Goal: Transaction & Acquisition: Purchase product/service

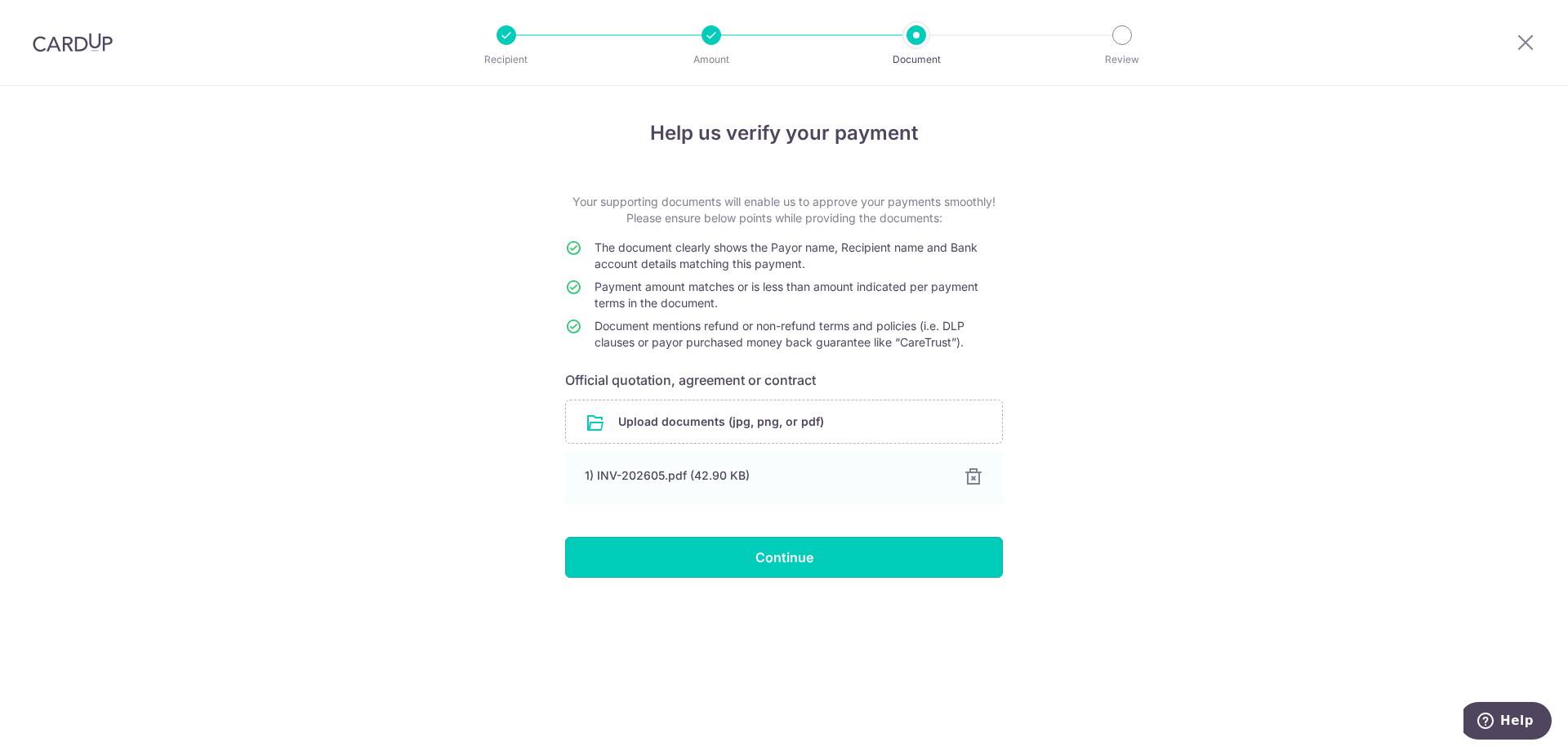
click at [879, 561] on input "Continue" at bounding box center [783, 557] width 438 height 41
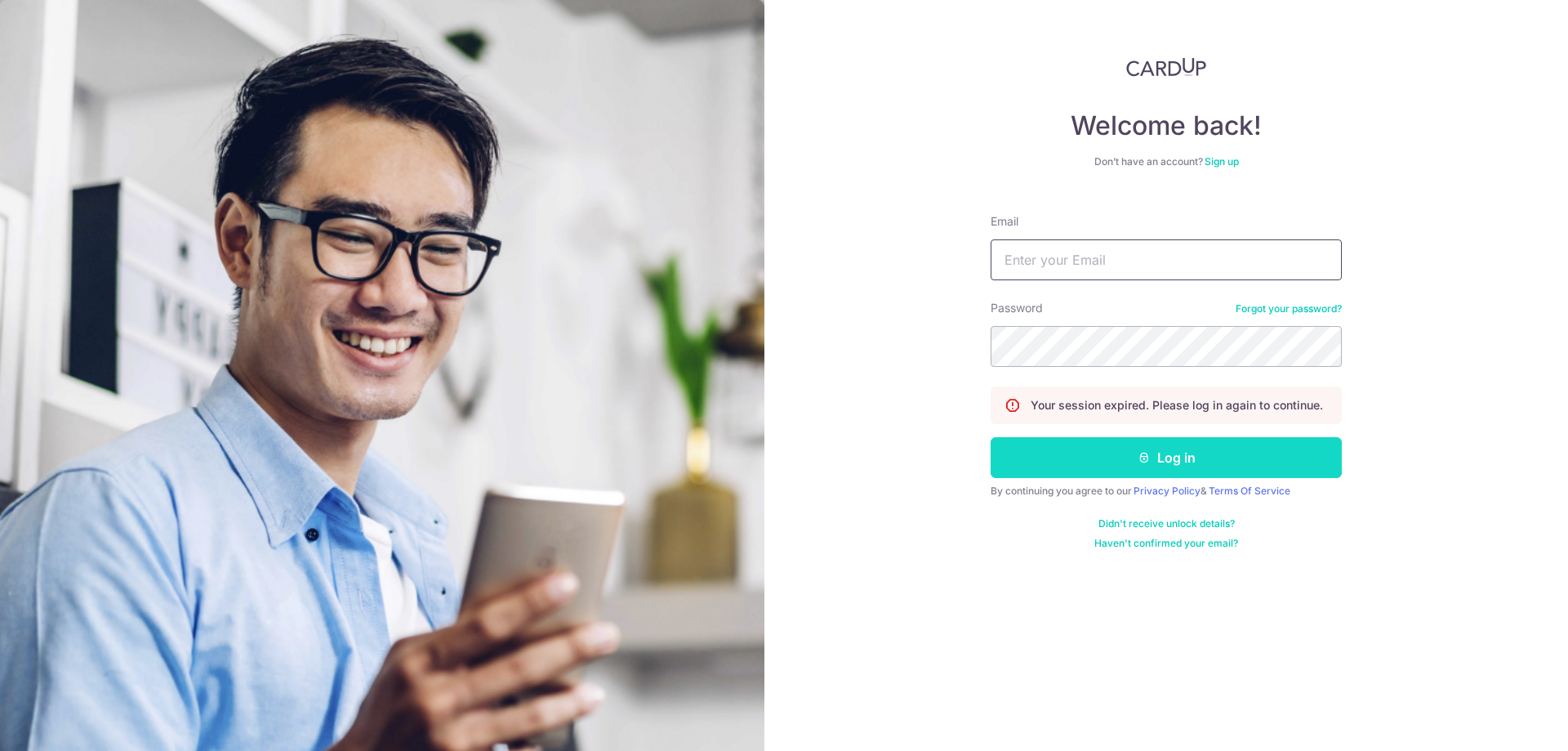
type input "jessehkt96@gmail.com"
click at [1124, 461] on button "Log in" at bounding box center [1165, 457] width 351 height 41
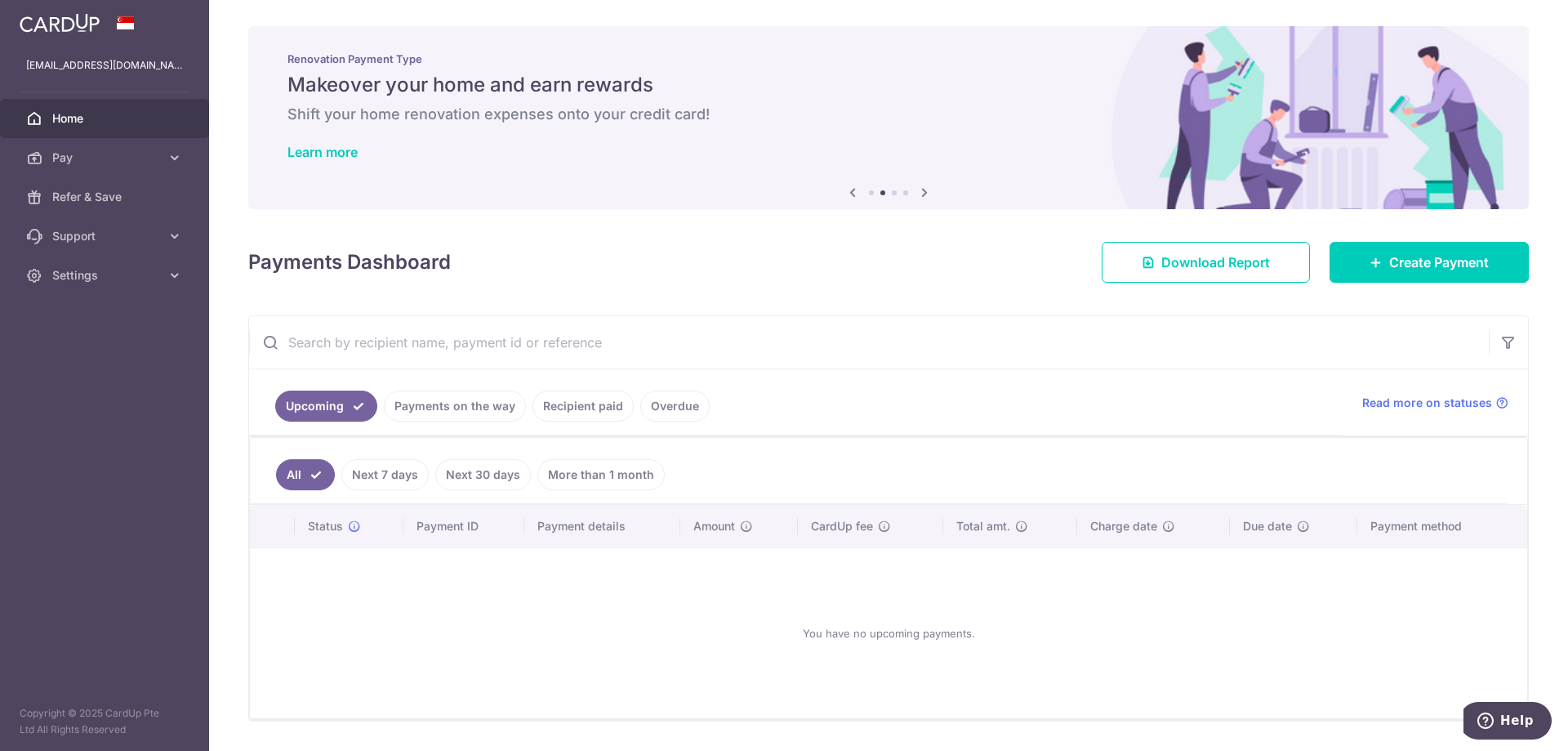
click at [637, 632] on div "You have no upcoming payments." at bounding box center [888, 632] width 1238 height 144
click at [1372, 272] on link "Create Payment" at bounding box center [1428, 262] width 199 height 41
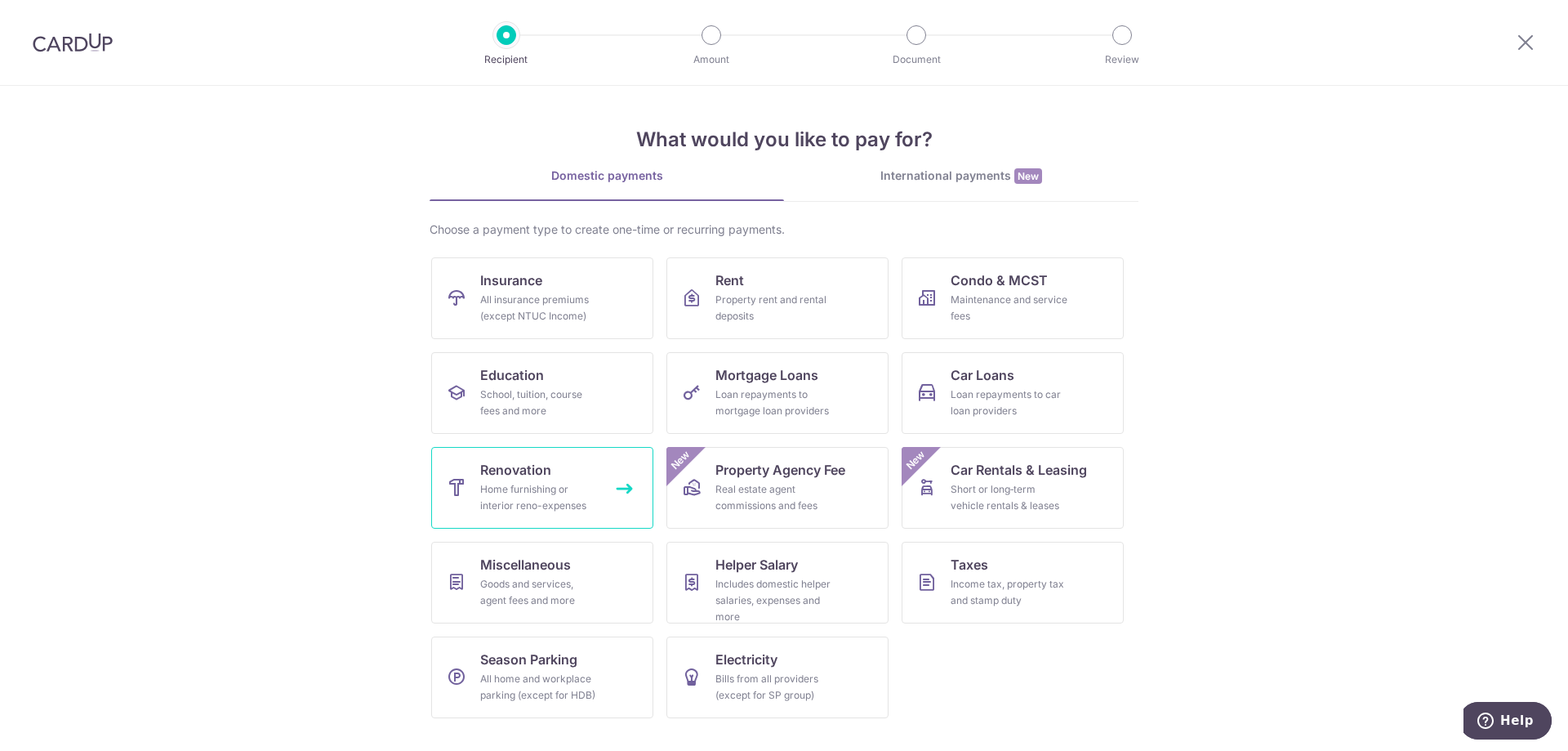
click at [551, 504] on div "Home furnishing or interior reno-expenses" at bounding box center [539, 497] width 118 height 32
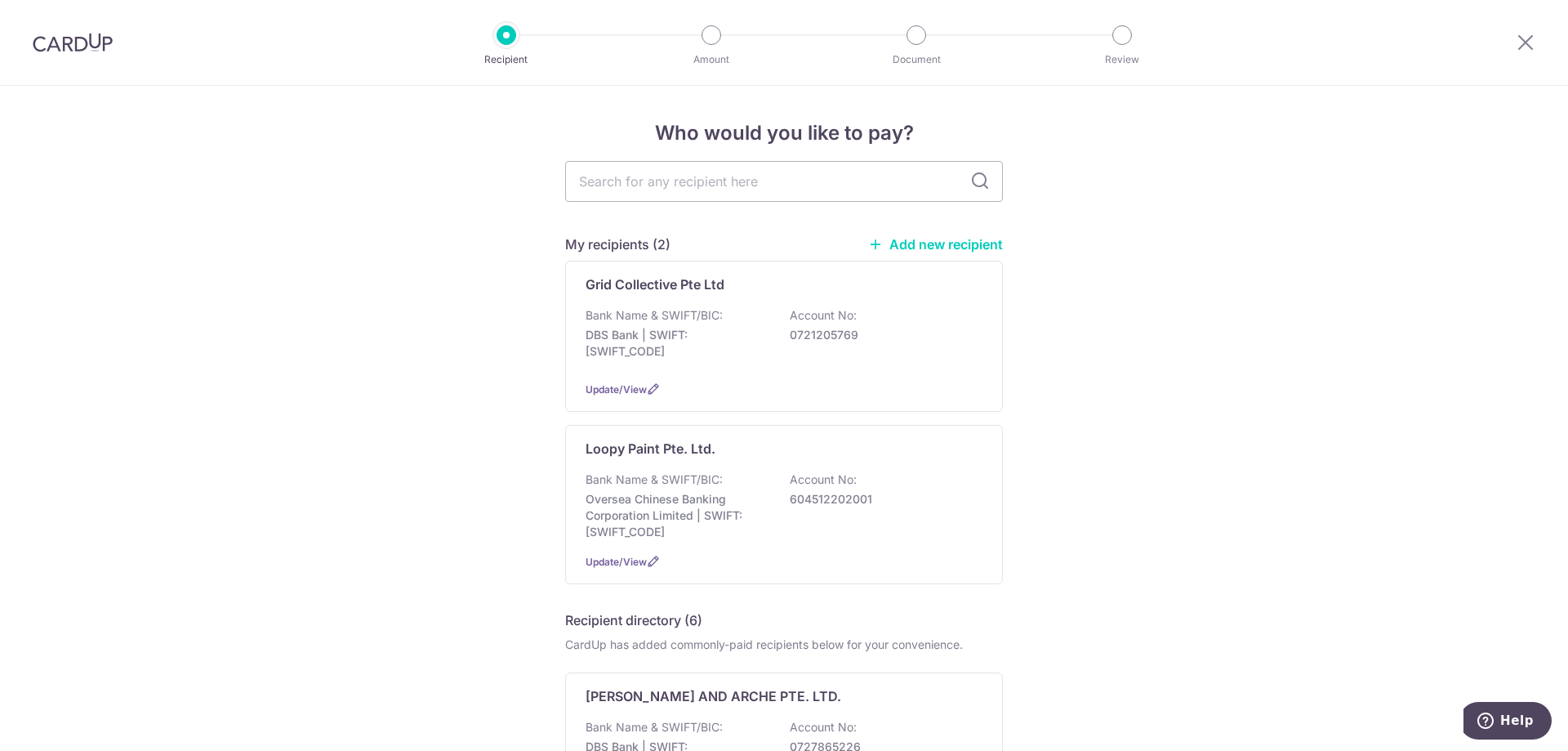
click at [668, 510] on p "Oversea Chinese Banking Corporation Limited | SWIFT: [SWIFT_CODE]" at bounding box center [677, 515] width 183 height 49
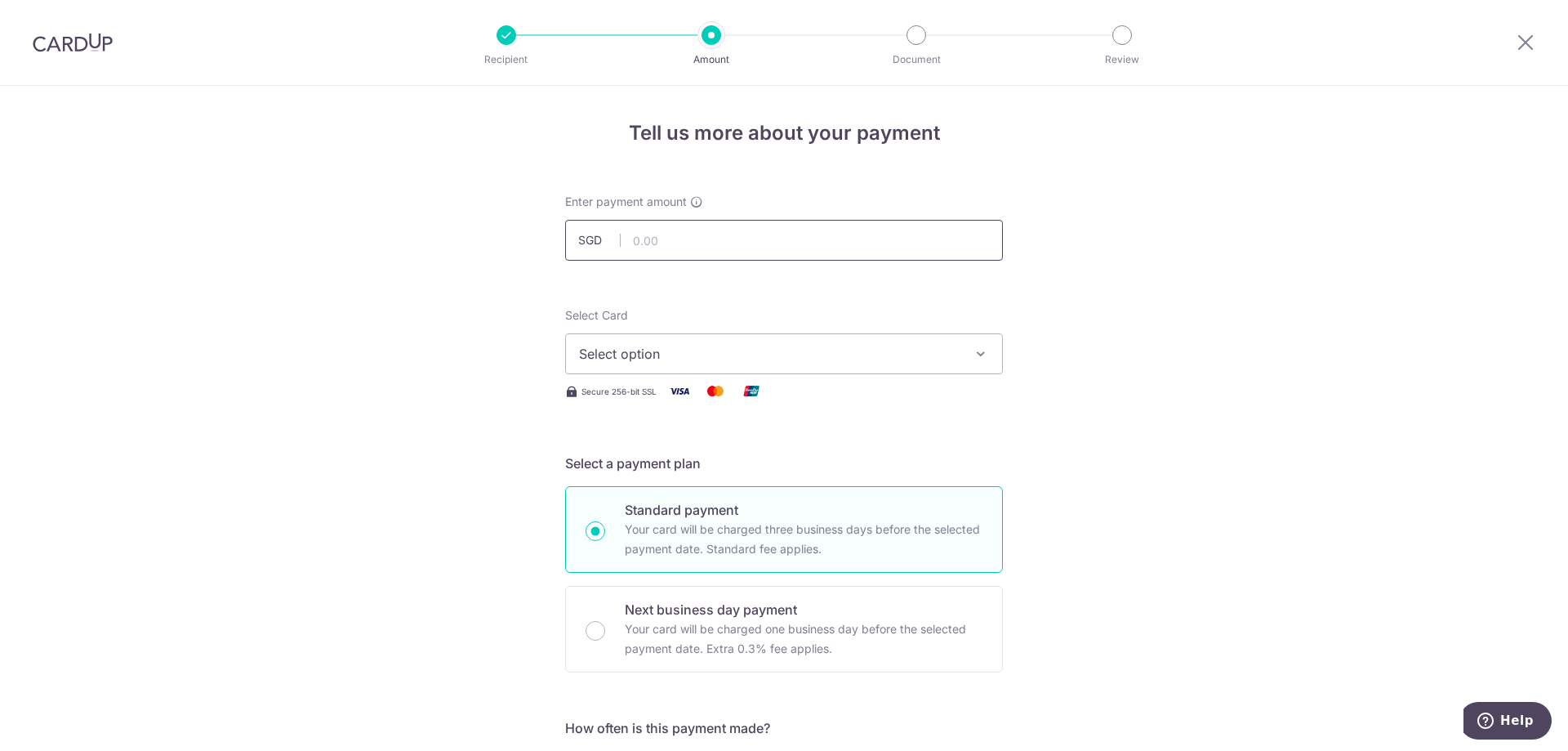
click at [687, 253] on input "text" at bounding box center [783, 240] width 438 height 41
type input "690.00"
drag, startPoint x: 1355, startPoint y: 345, endPoint x: 1288, endPoint y: 351, distance: 67.3
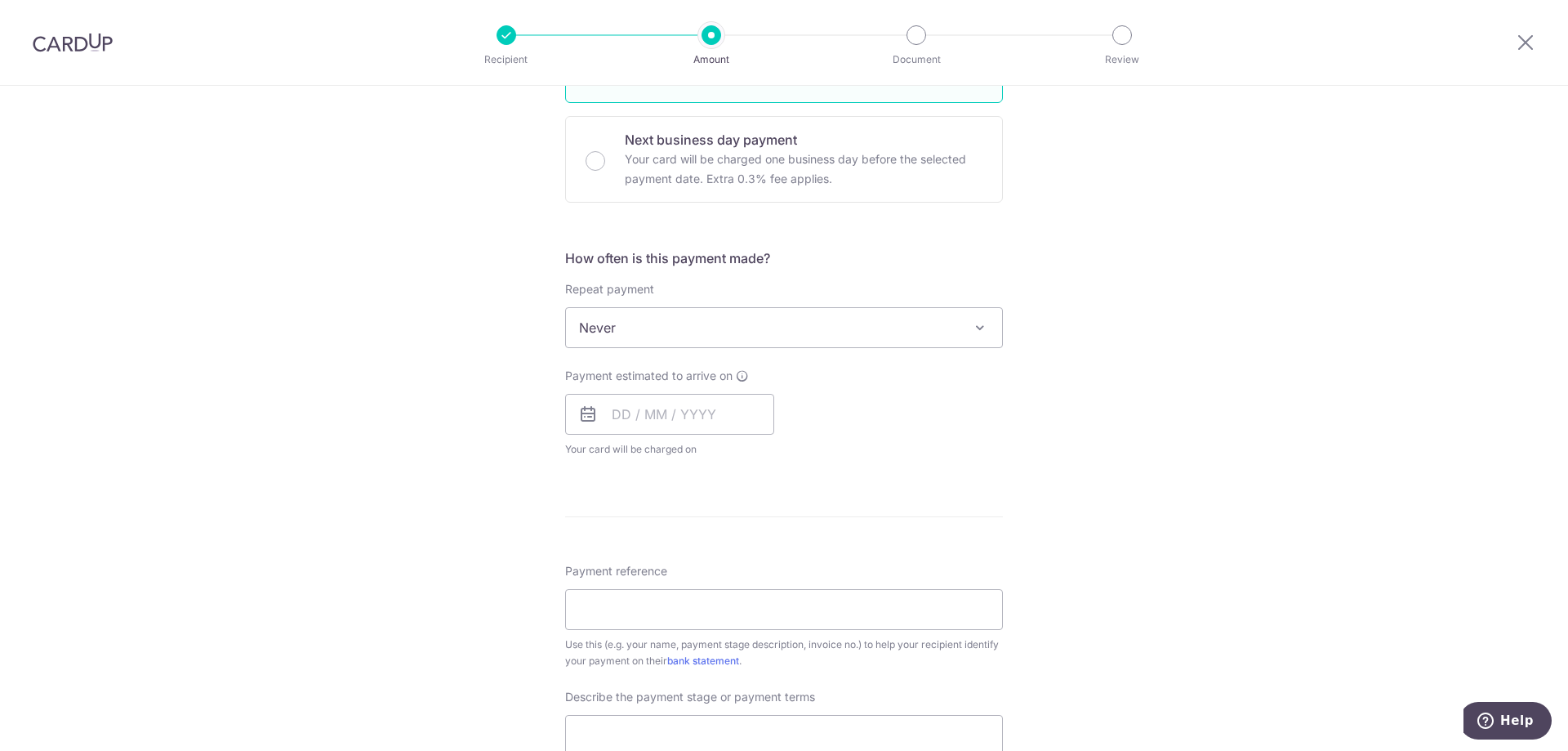
scroll to position [571, 0]
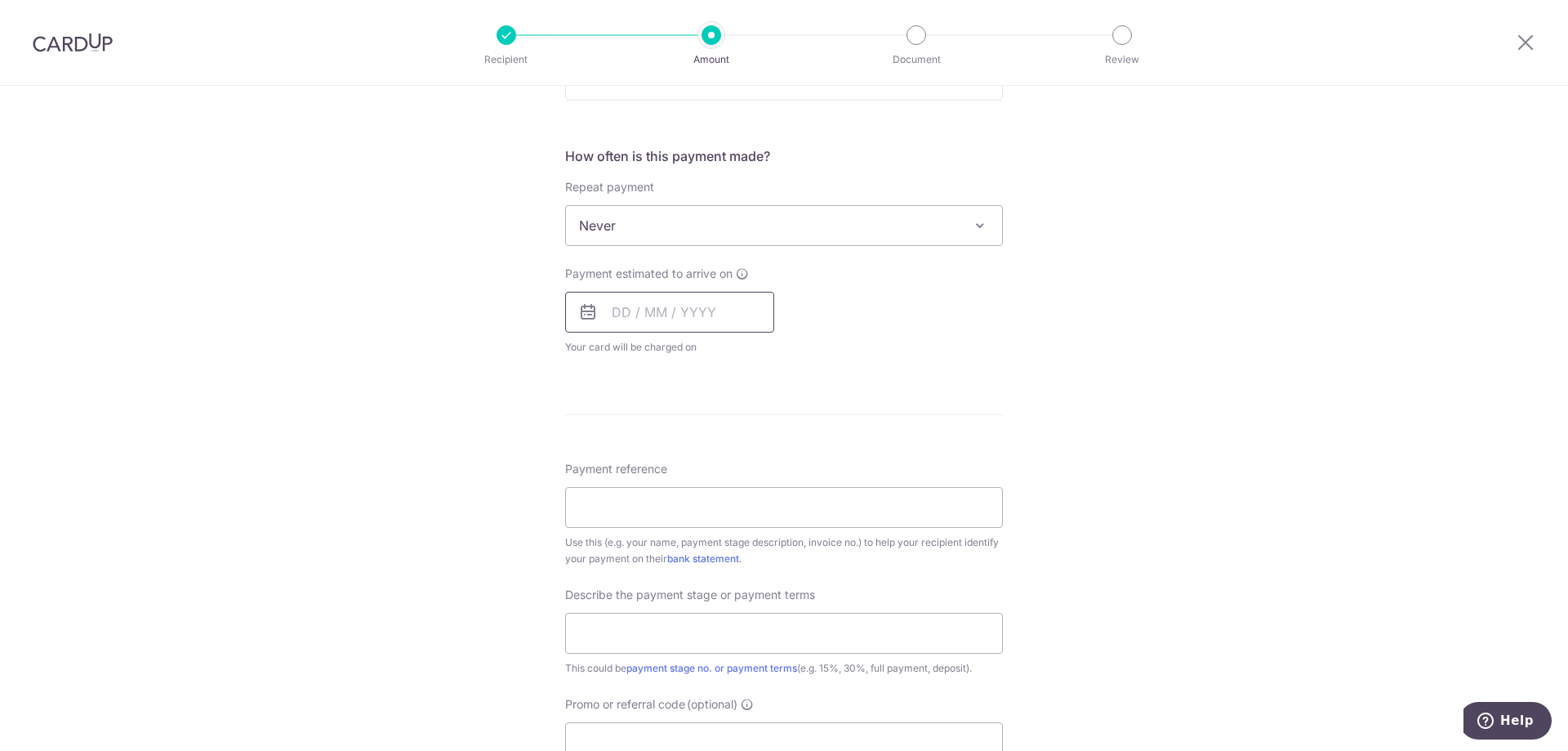
click at [682, 312] on input "text" at bounding box center [669, 312] width 209 height 41
click at [756, 431] on link "3" at bounding box center [762, 428] width 26 height 26
type input "03/10/2025"
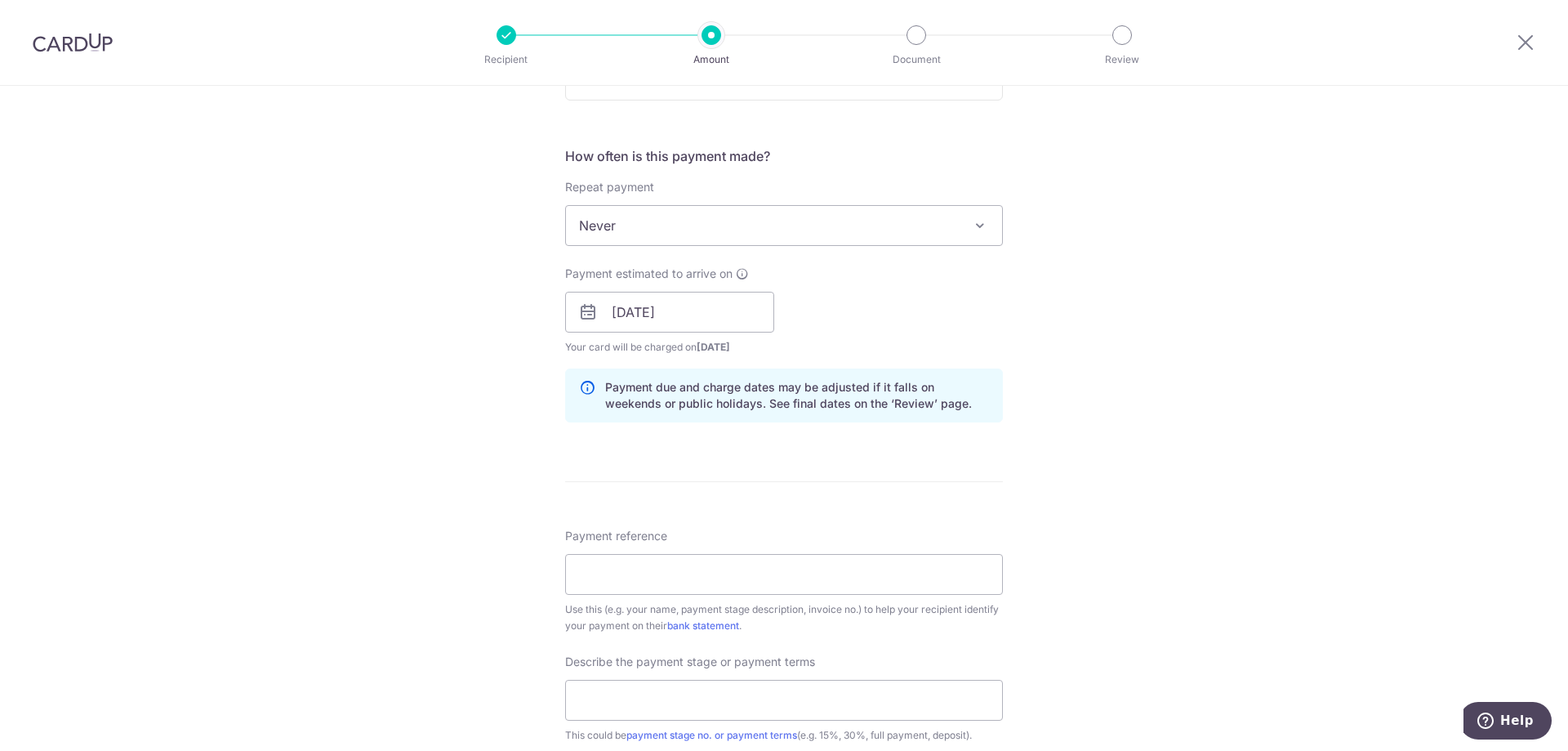
click at [406, 426] on div "Tell us more about your payment Enter payment amount SGD 690.00 690.00 Select C…" at bounding box center [784, 341] width 1568 height 1654
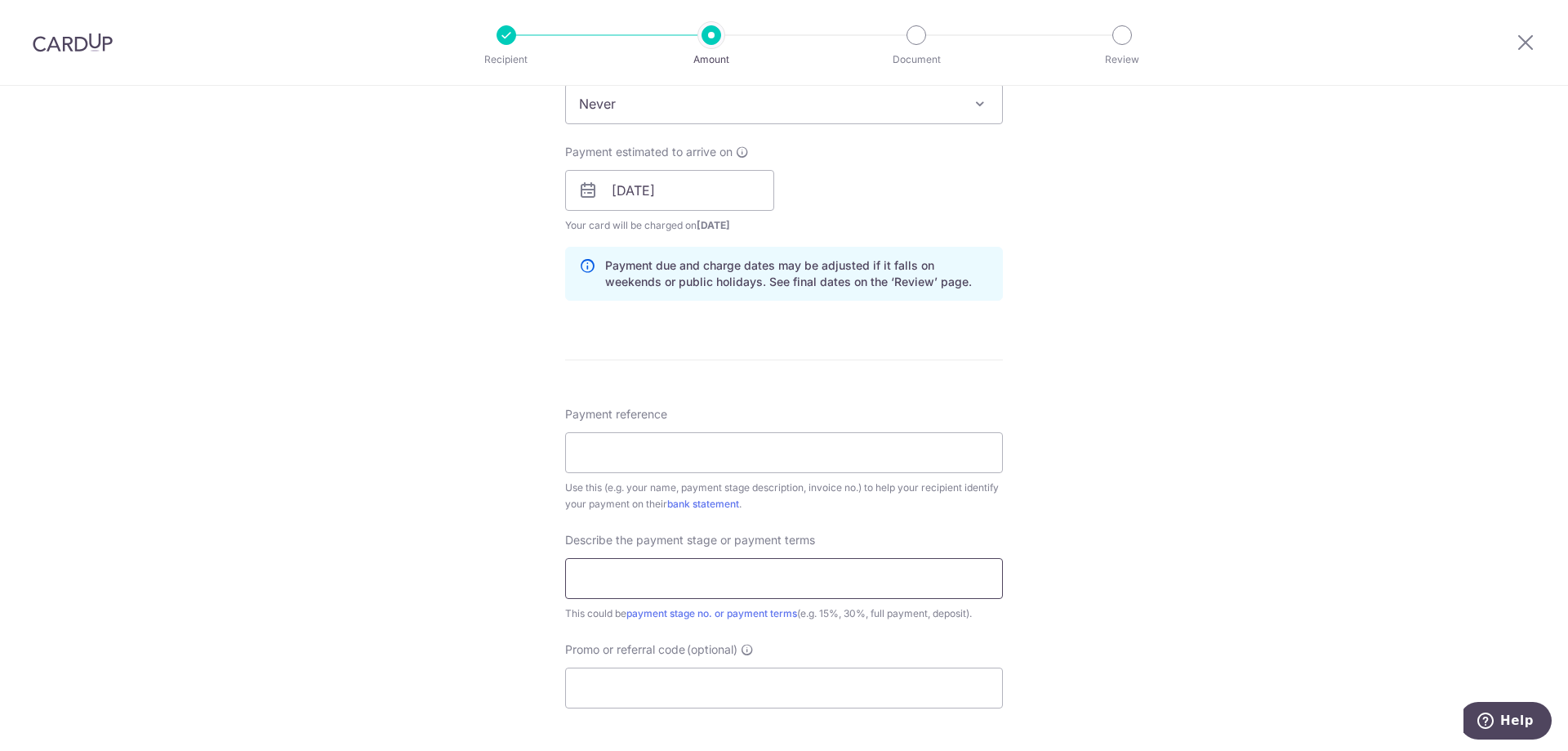
scroll to position [817, 0]
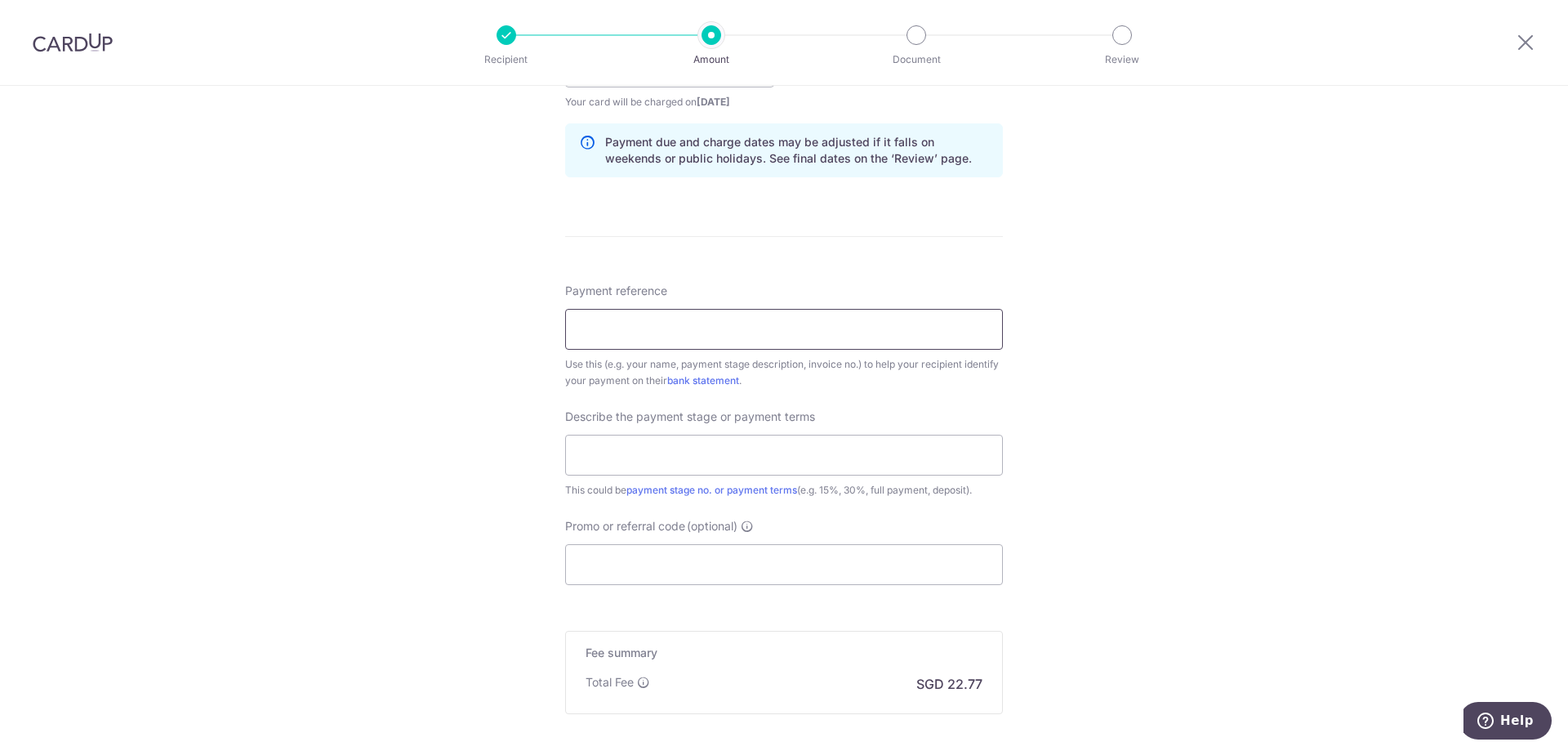
click at [675, 329] on input "Payment reference" at bounding box center [783, 329] width 438 height 41
type input "INV-202605"
click at [609, 454] on input "text" at bounding box center [783, 455] width 438 height 41
type input "50%"
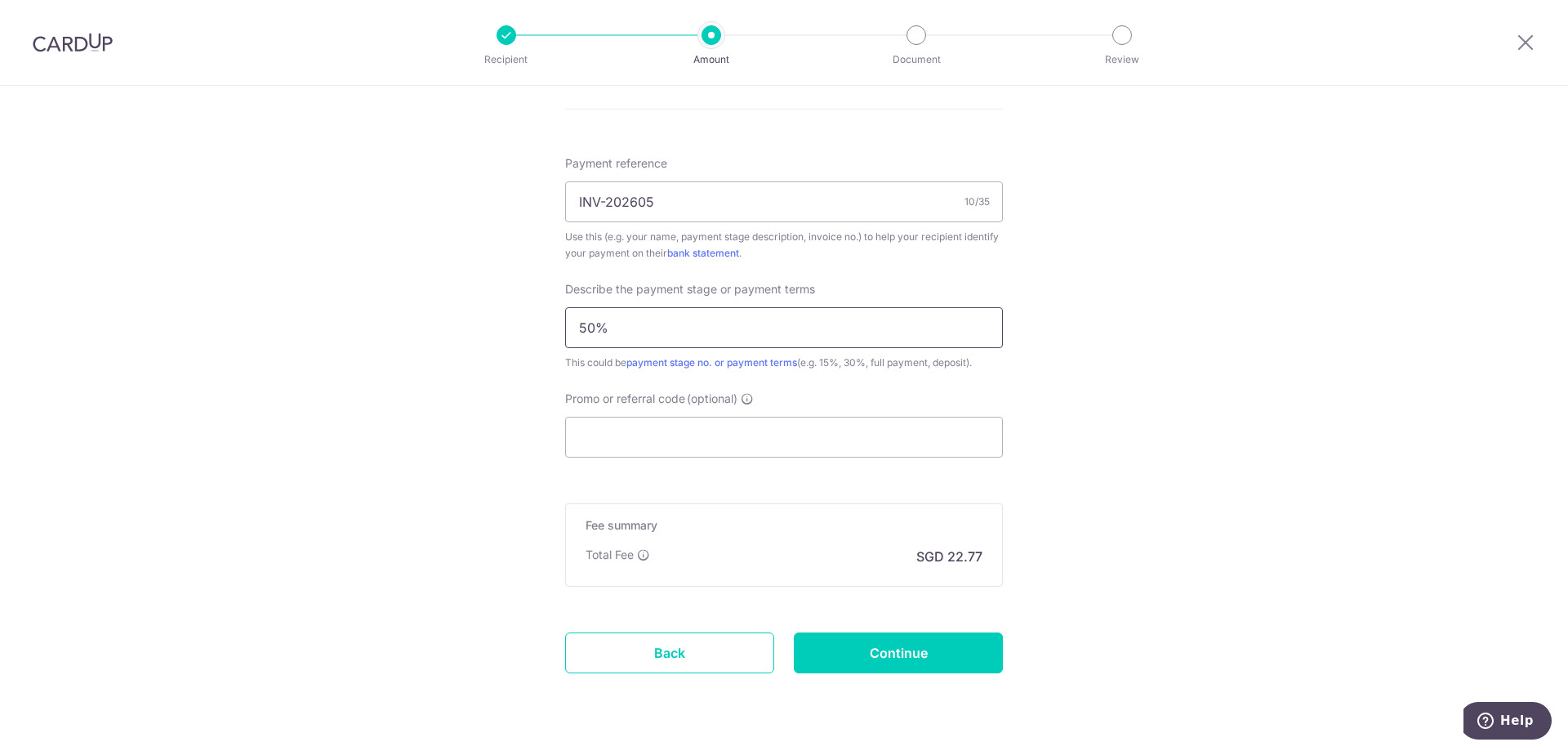
scroll to position [989, 0]
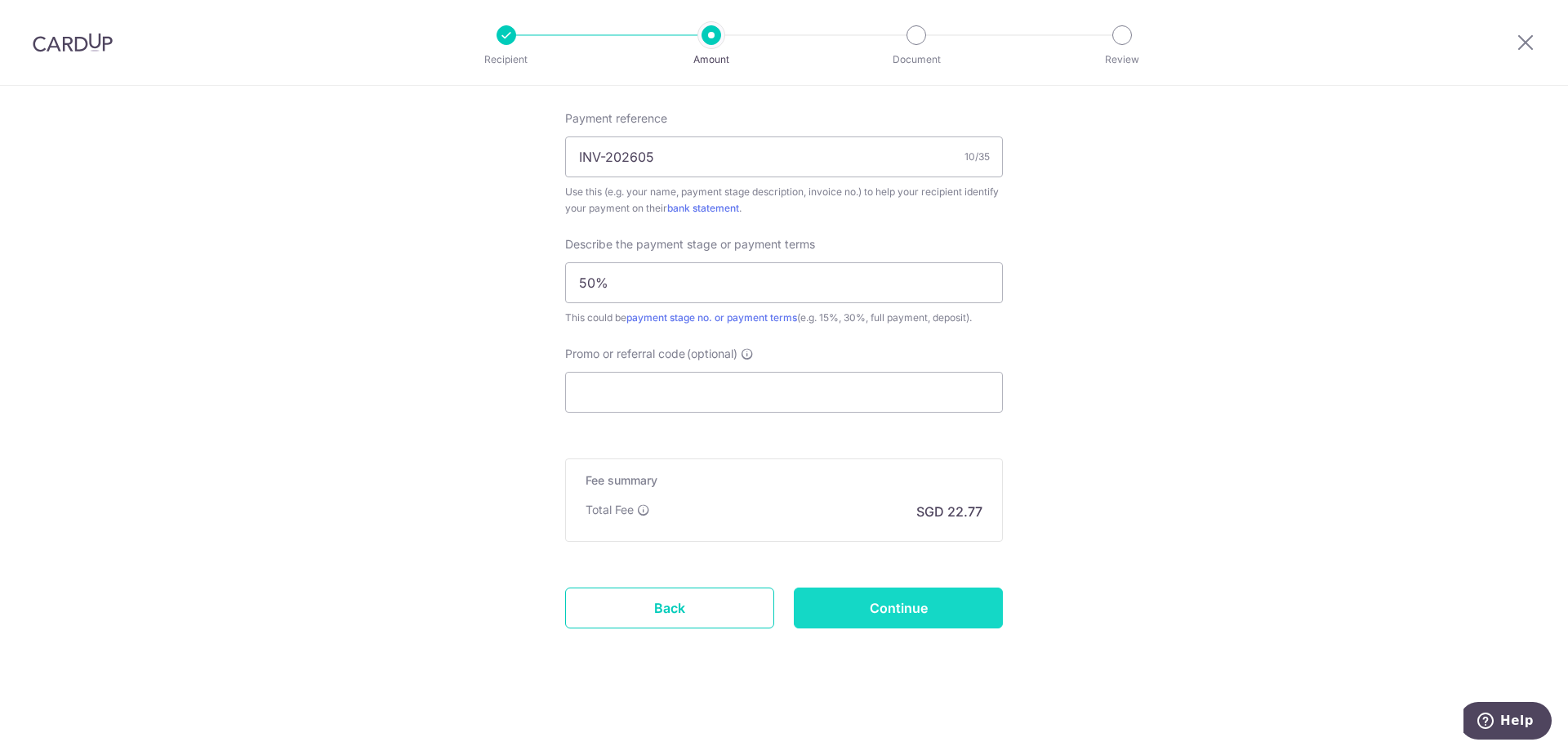
click at [862, 605] on input "Continue" at bounding box center [898, 607] width 209 height 41
type input "Create Schedule"
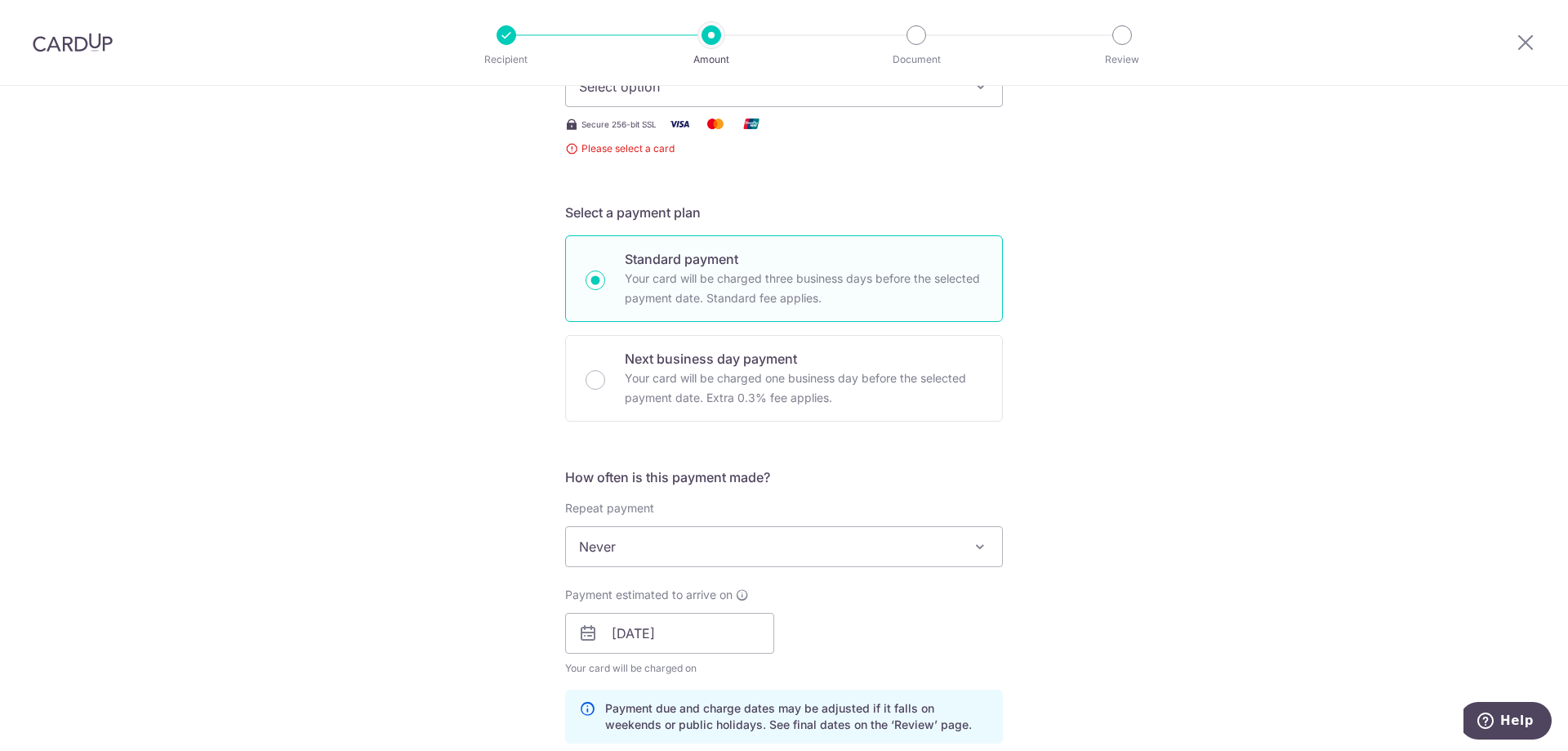
scroll to position [158, 0]
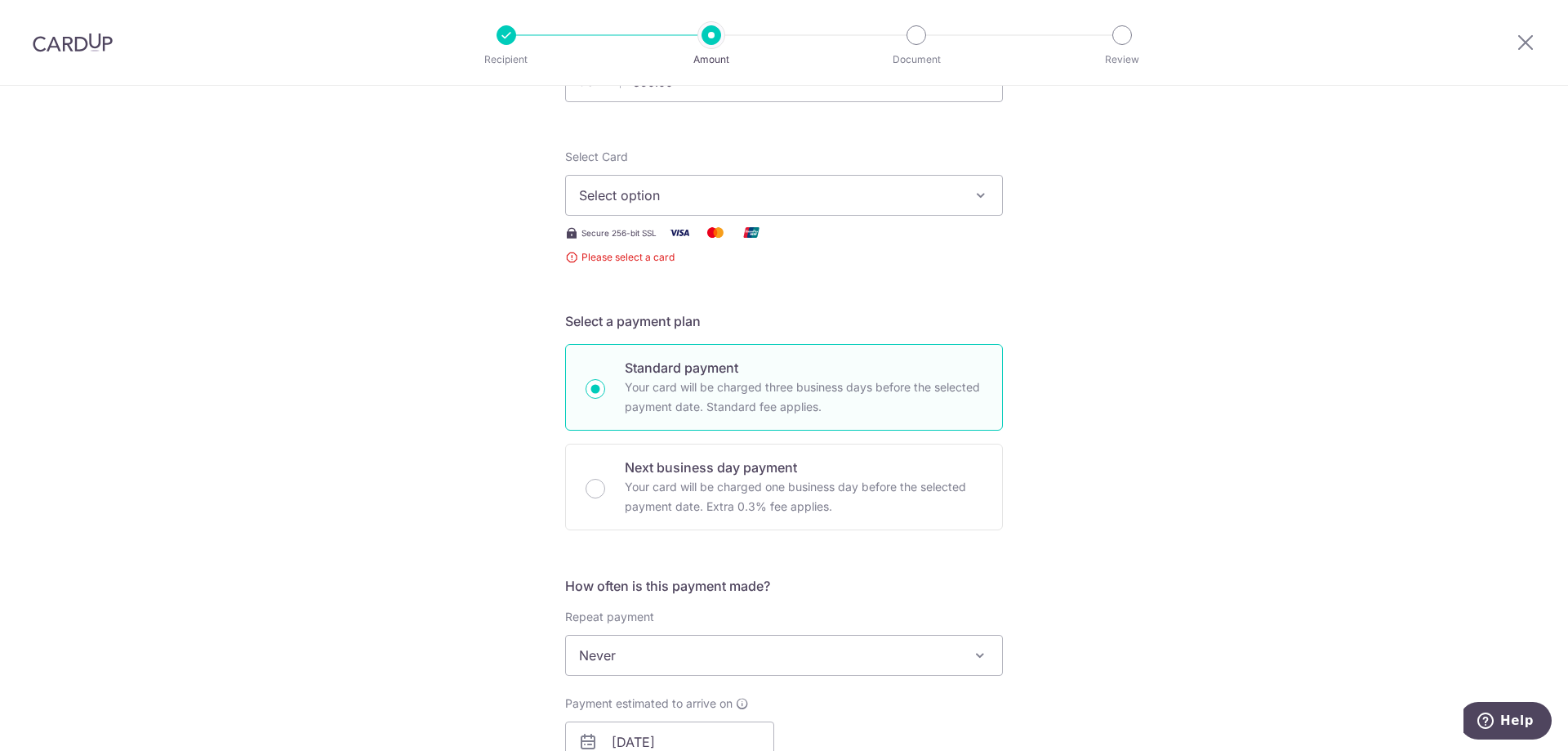
click at [760, 196] on span "Select option" at bounding box center [768, 194] width 380 height 19
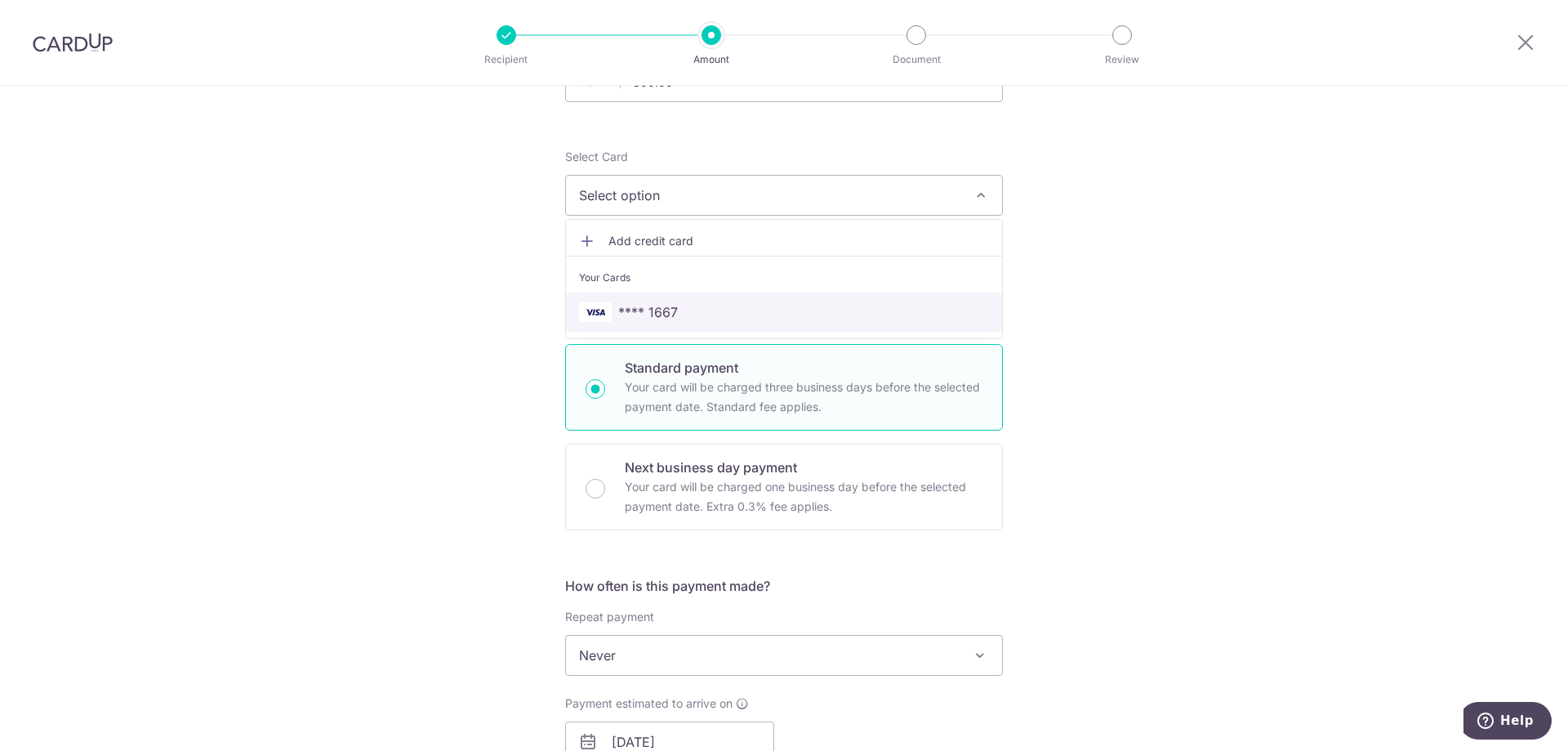
click at [728, 313] on span "**** 1667" at bounding box center [783, 311] width 410 height 19
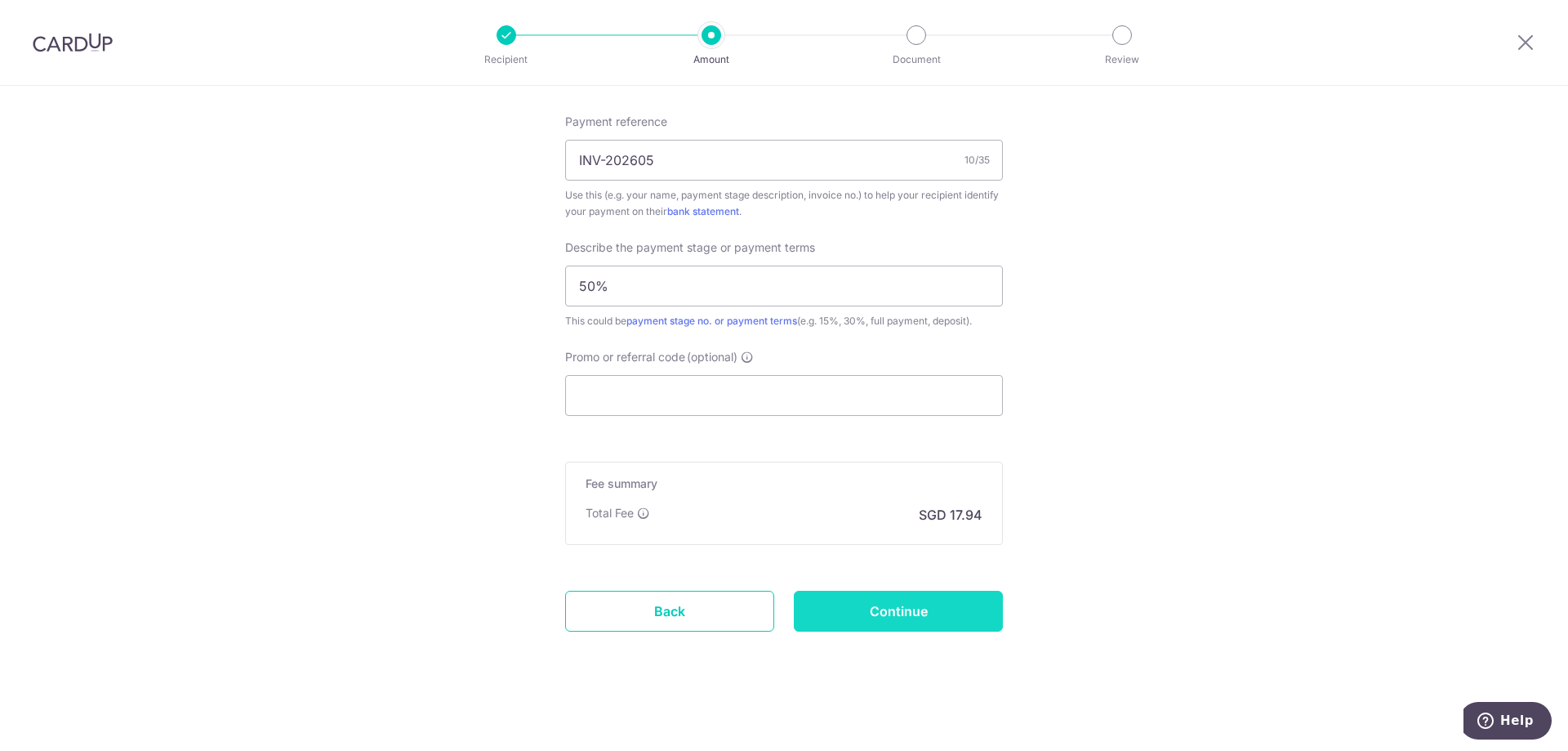
scroll to position [989, 0]
click at [854, 622] on input "Continue" at bounding box center [898, 607] width 209 height 41
type input "Create Schedule"
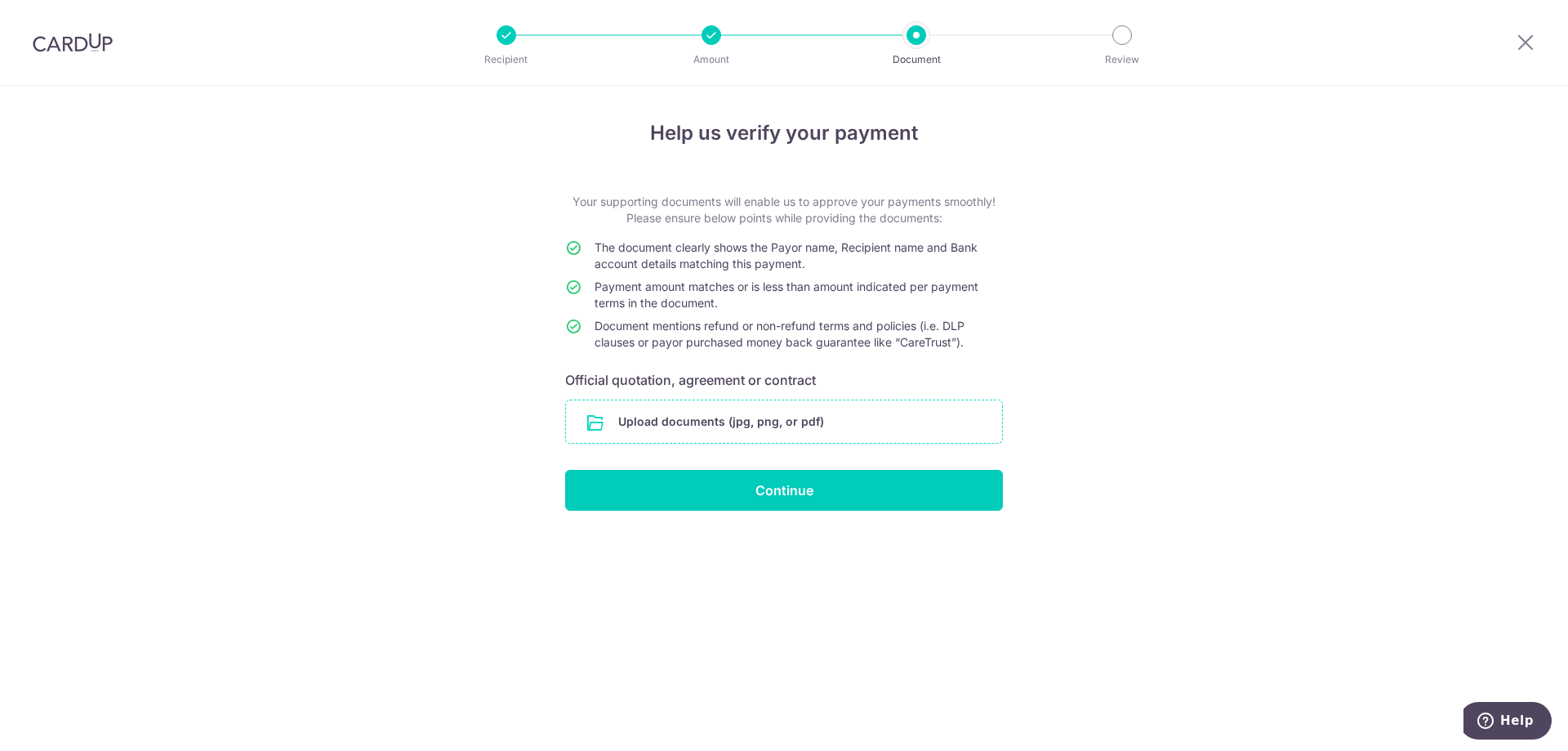
click at [790, 412] on input "file" at bounding box center [783, 421] width 436 height 43
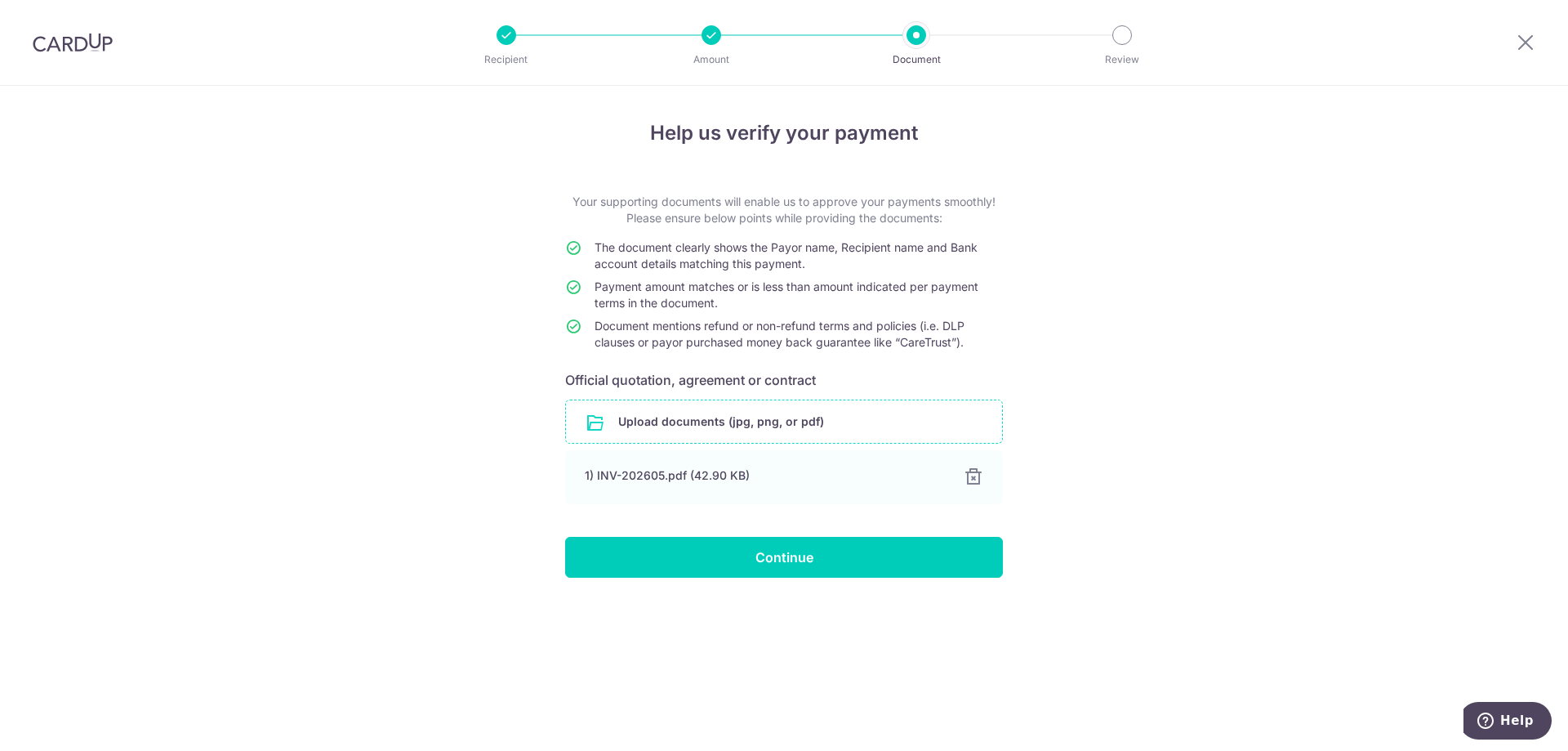
click at [1319, 383] on div "Help us verify your payment Your supporting documents will enable us to approve…" at bounding box center [784, 419] width 1568 height 665
click at [906, 552] on input "Continue" at bounding box center [783, 557] width 438 height 41
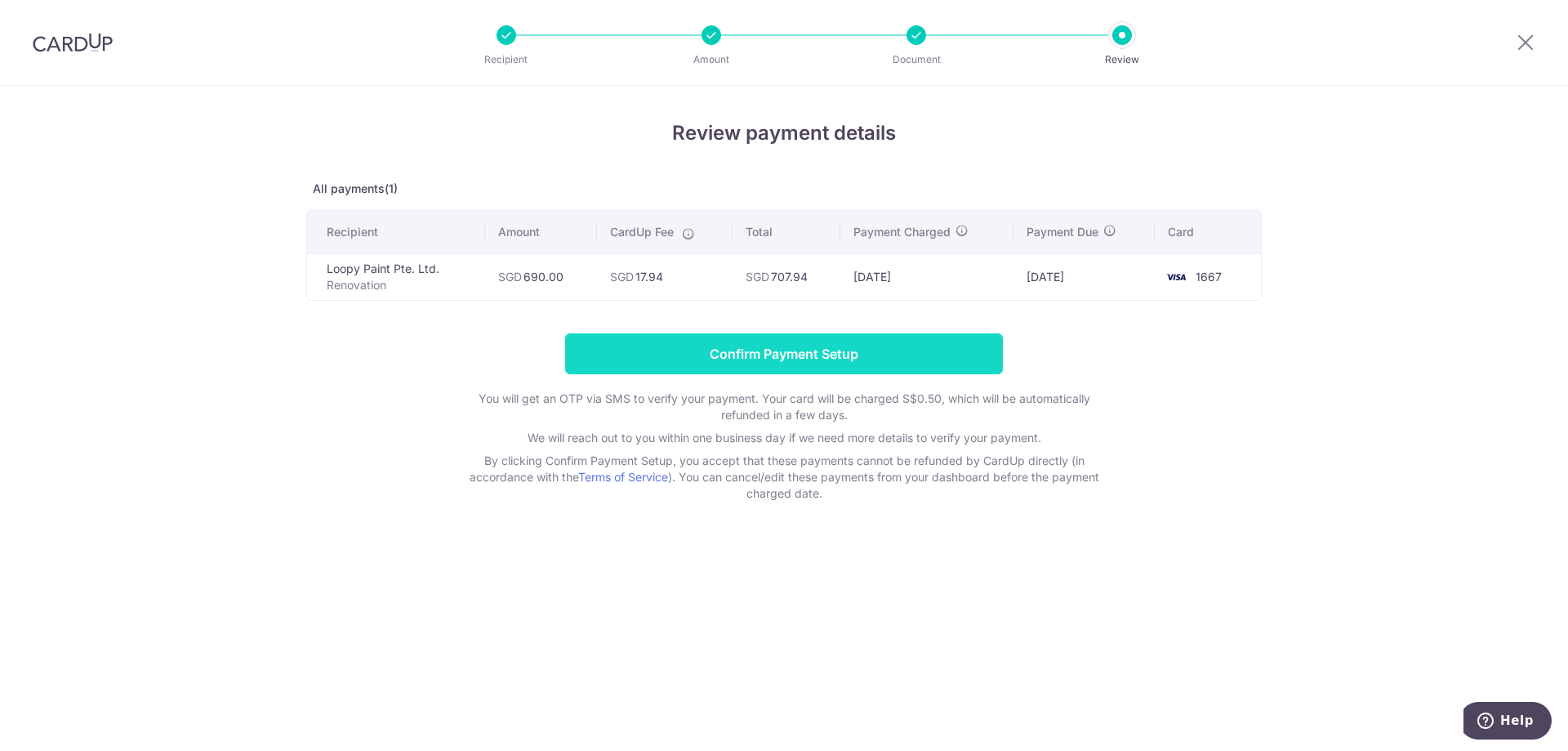
click at [828, 357] on input "Confirm Payment Setup" at bounding box center [783, 354] width 438 height 41
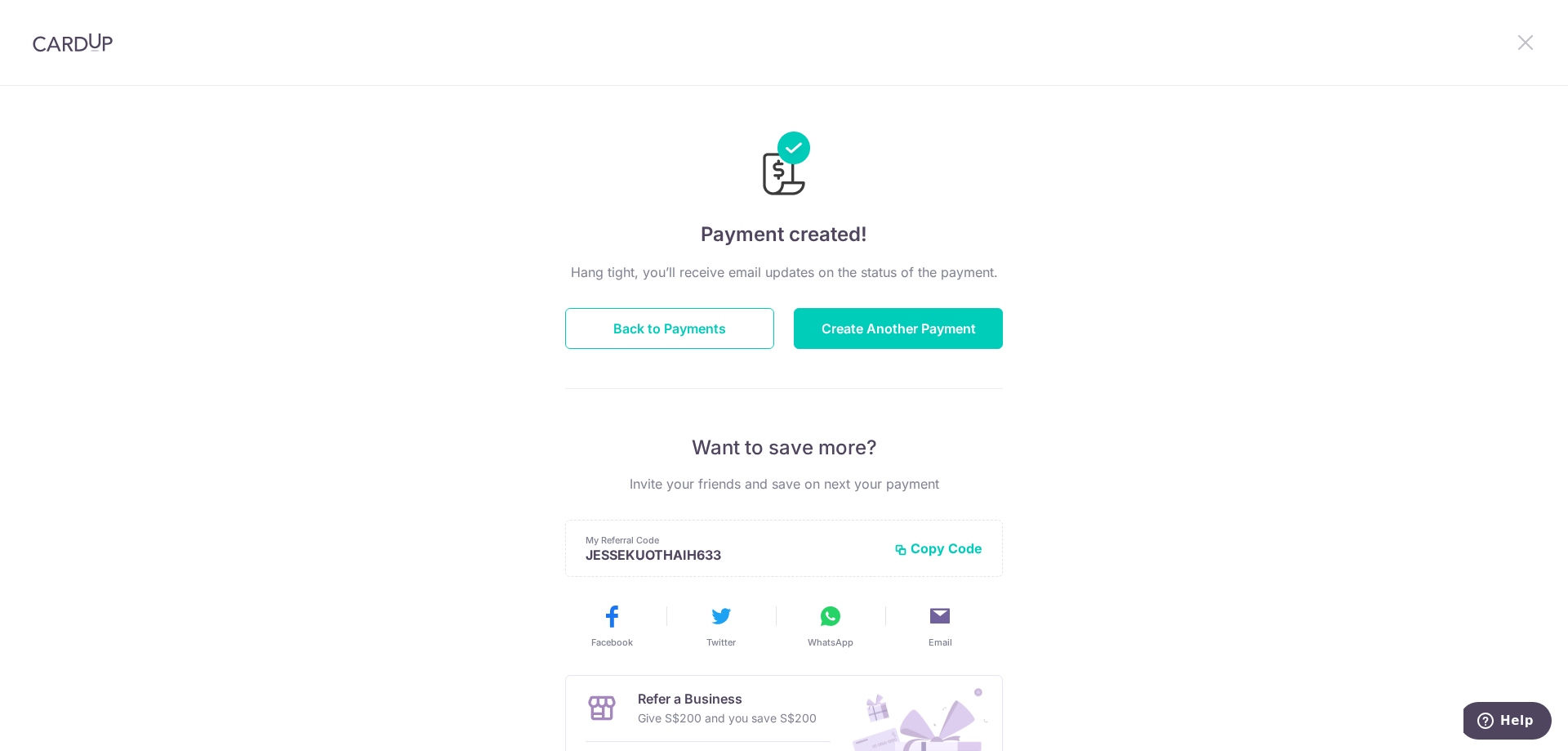
click at [1524, 44] on icon at bounding box center [1524, 42] width 19 height 20
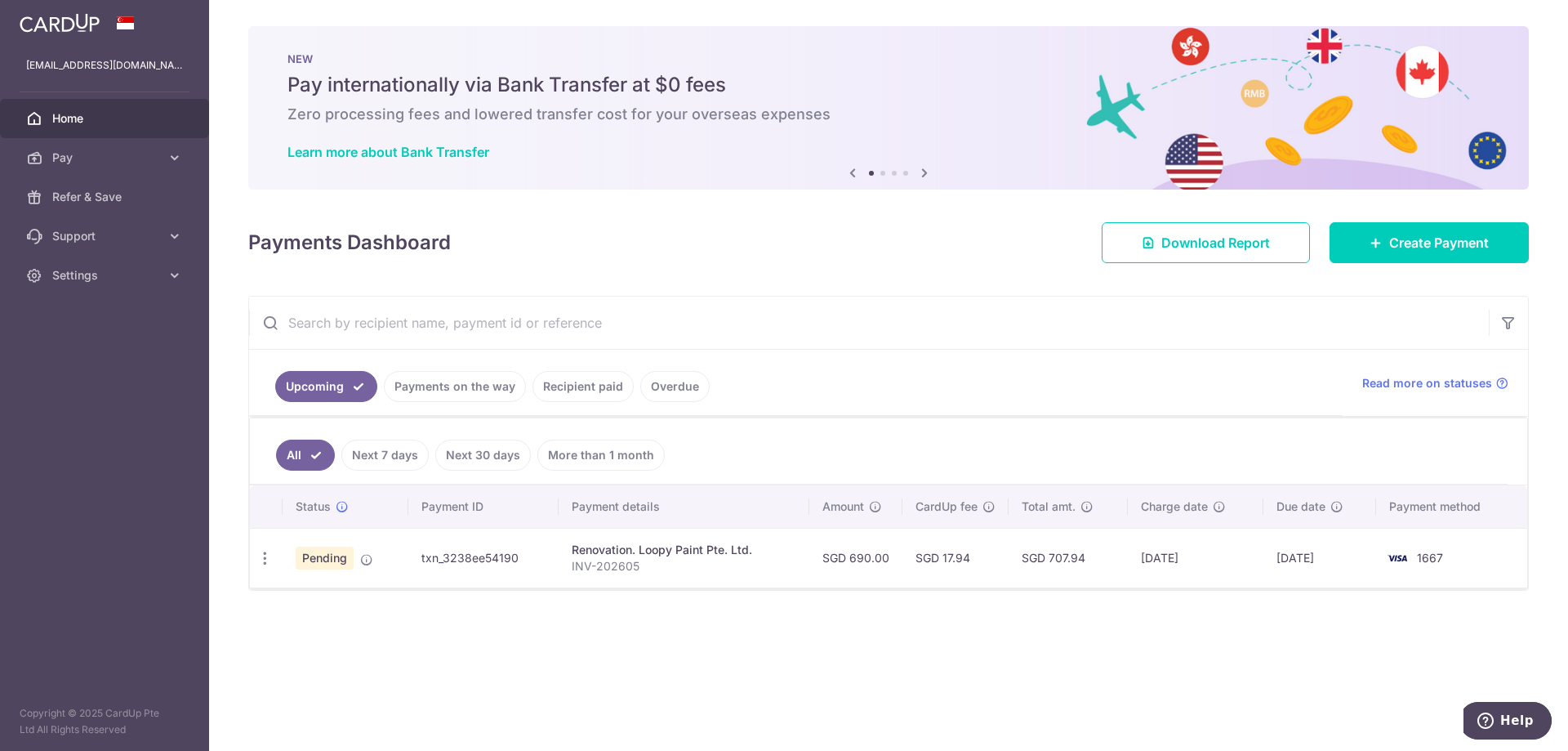
click at [728, 627] on div "× Pause Schedule Pause all future payments in this series Pause just this one p…" at bounding box center [889, 375] width 1359 height 751
click at [1070, 608] on div "× Pause Schedule Pause all future payments in this series Pause just this one p…" at bounding box center [889, 375] width 1359 height 751
click at [1088, 511] on icon at bounding box center [1087, 507] width 13 height 13
click at [1091, 640] on div "× Pause Schedule Pause all future payments in this series Pause just this one p…" at bounding box center [889, 375] width 1359 height 751
drag, startPoint x: 643, startPoint y: 616, endPoint x: 545, endPoint y: 565, distance: 110.5
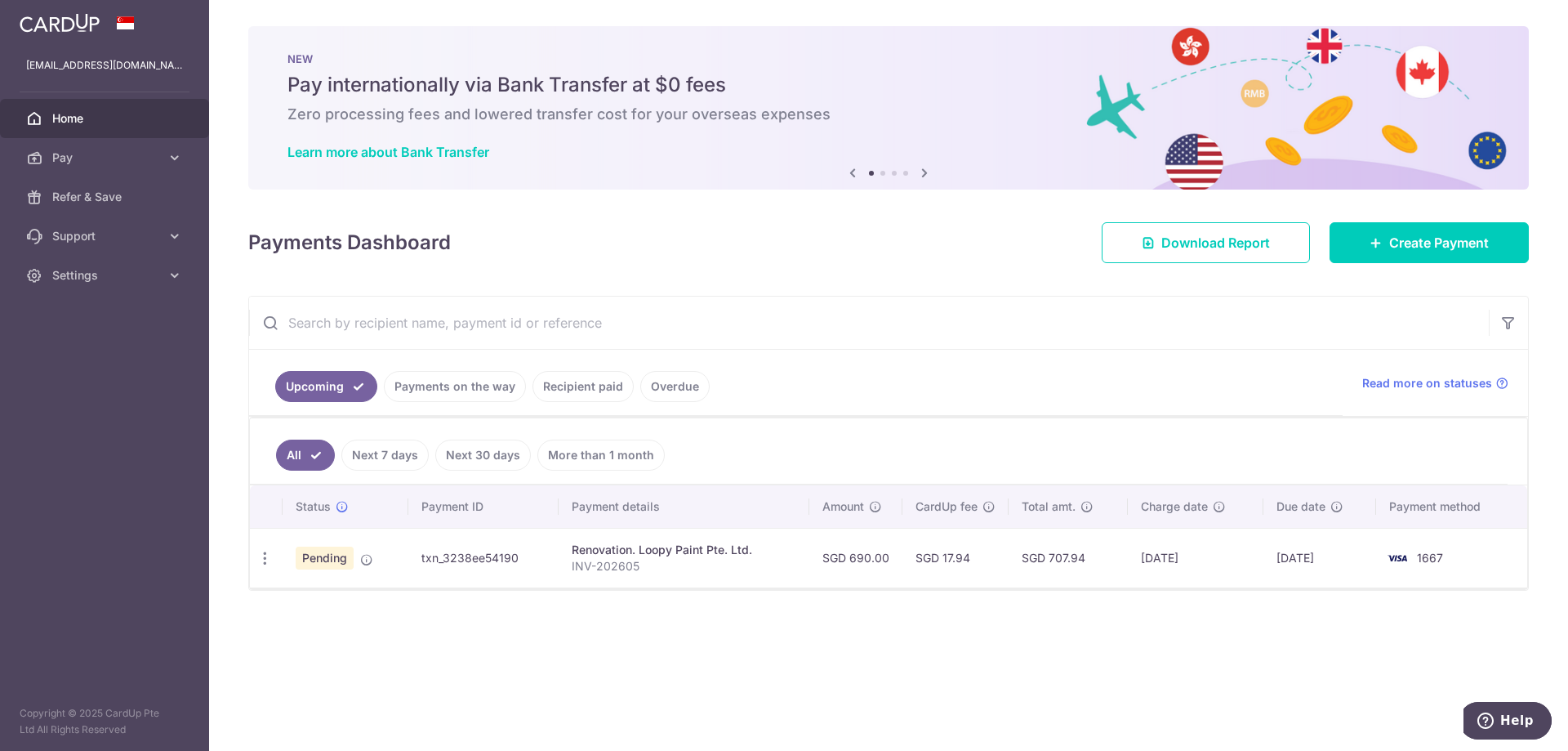
click at [643, 616] on div "× Pause Schedule Pause all future payments in this series Pause just this one p…" at bounding box center [889, 375] width 1359 height 751
click at [367, 463] on link "Next 7 days" at bounding box center [385, 456] width 87 height 31
click at [447, 392] on link "Payments on the way" at bounding box center [454, 386] width 142 height 31
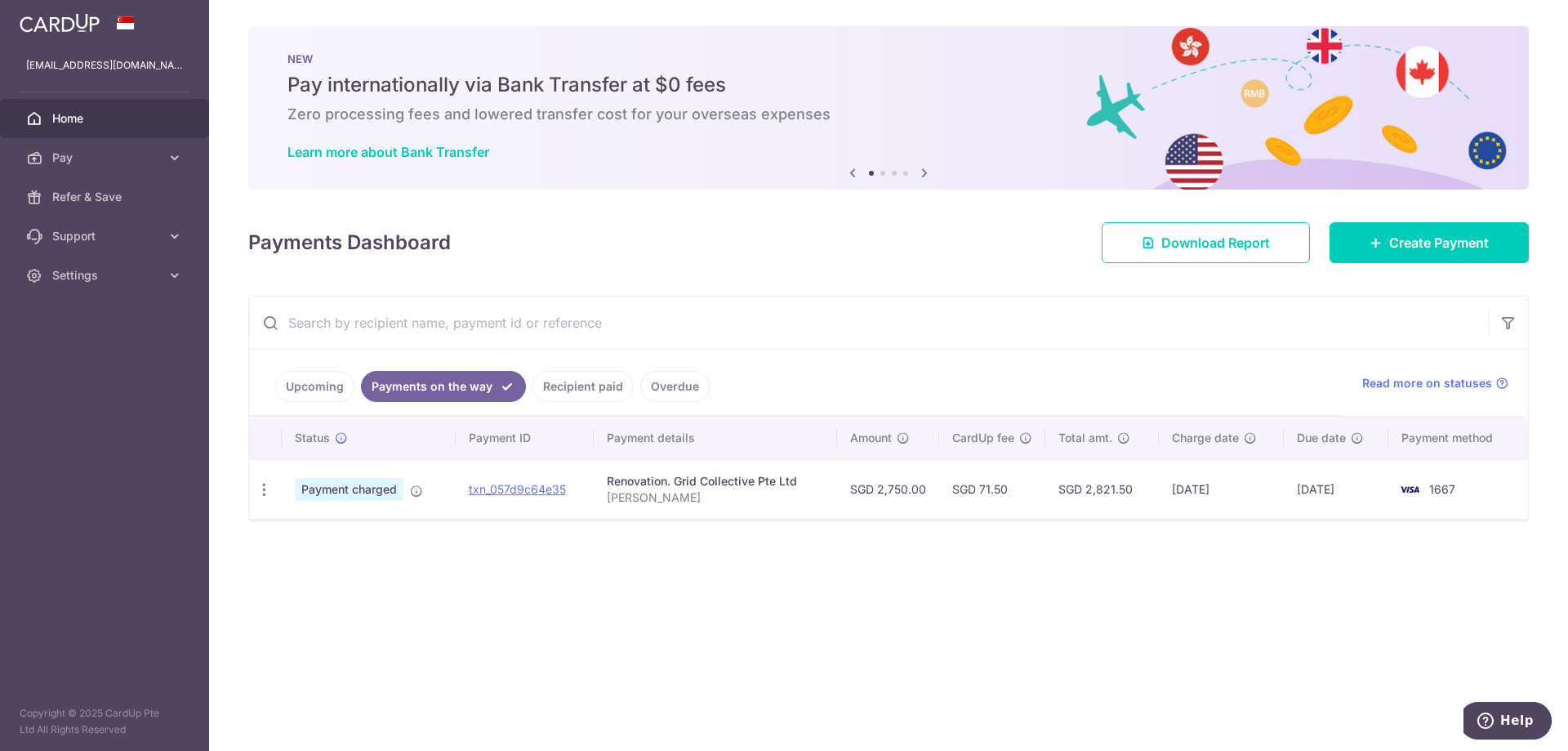
click at [605, 392] on link "Recipient paid" at bounding box center [582, 386] width 101 height 31
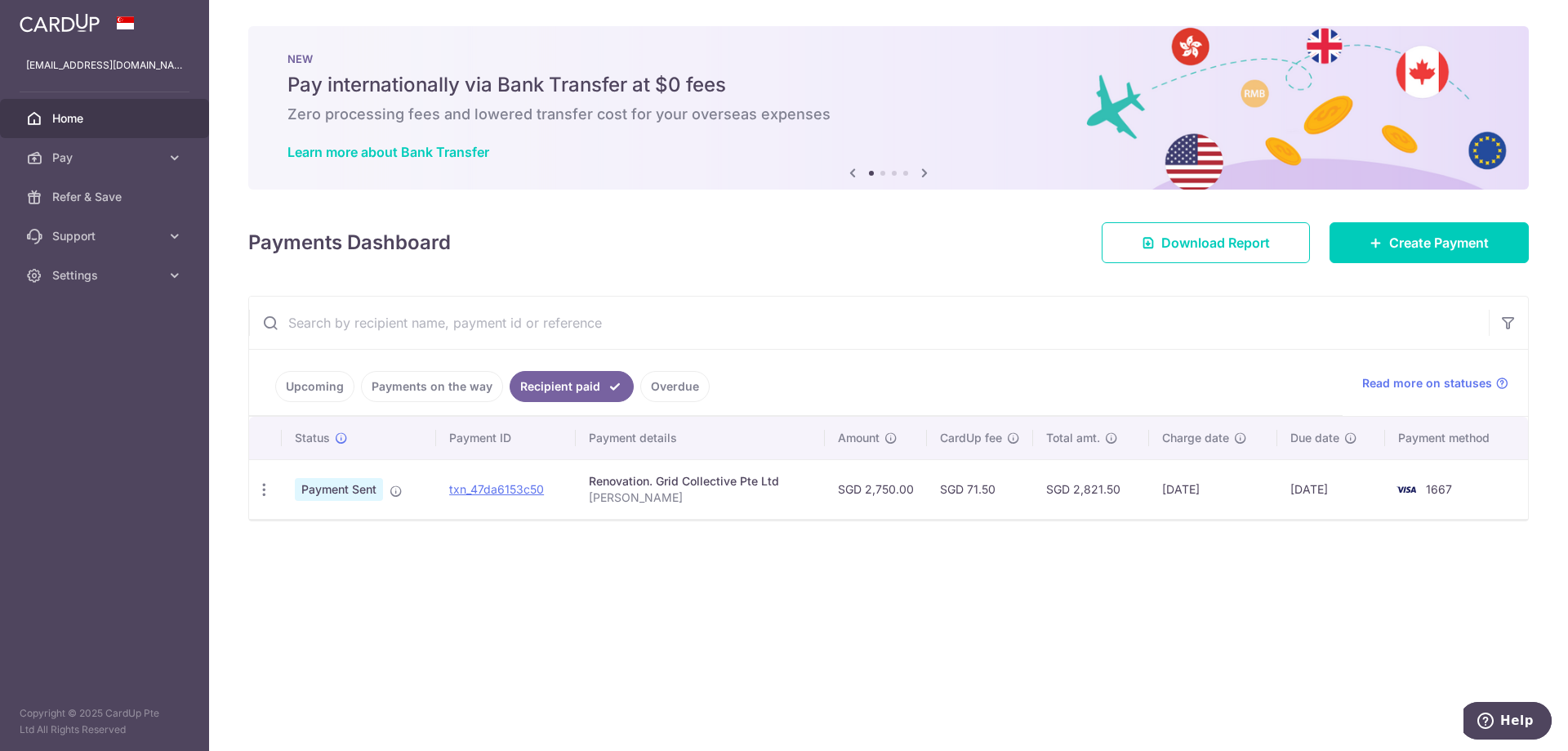
click at [783, 383] on ul "Upcoming Payments on the way Recipient paid Overdue" at bounding box center [795, 382] width 1093 height 66
click at [817, 720] on div "× Pause Schedule Pause all future payments in this series Pause just this one p…" at bounding box center [889, 375] width 1359 height 751
click at [817, 641] on div "× Pause Schedule Pause all future payments in this series Pause just this one p…" at bounding box center [889, 375] width 1359 height 751
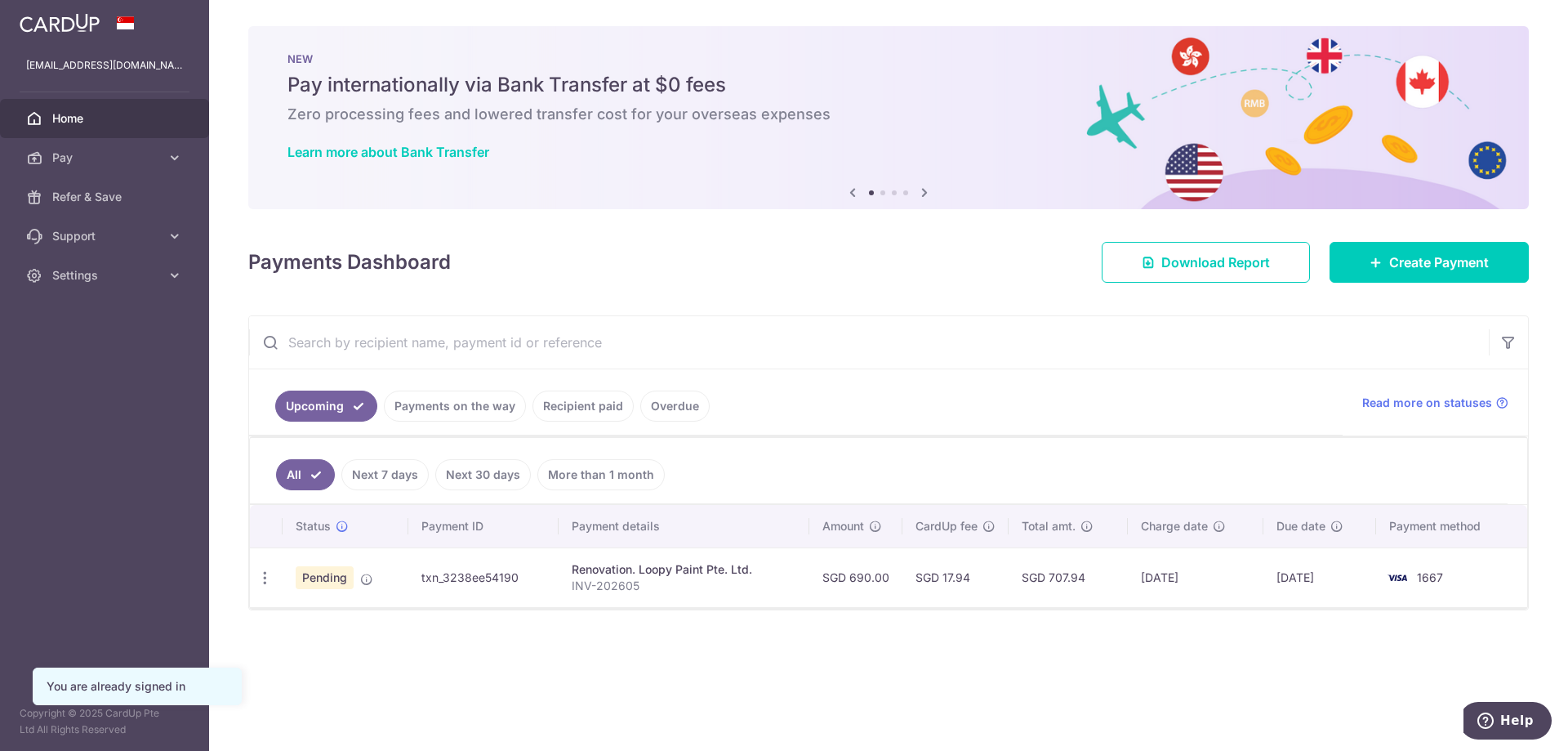
click at [636, 644] on div "× Pause Schedule Pause all future payments in this series Pause just this one p…" at bounding box center [889, 375] width 1359 height 751
drag, startPoint x: 662, startPoint y: 582, endPoint x: 524, endPoint y: 576, distance: 138.1
click at [525, 576] on tr "Update payment Cancel payment Pending txn_3238ee54190 Renovation. Loopy Paint P…" at bounding box center [889, 577] width 1277 height 59
click at [519, 574] on td "txn_3238ee54190" at bounding box center [483, 577] width 150 height 59
drag, startPoint x: 755, startPoint y: 571, endPoint x: 799, endPoint y: 570, distance: 44.0
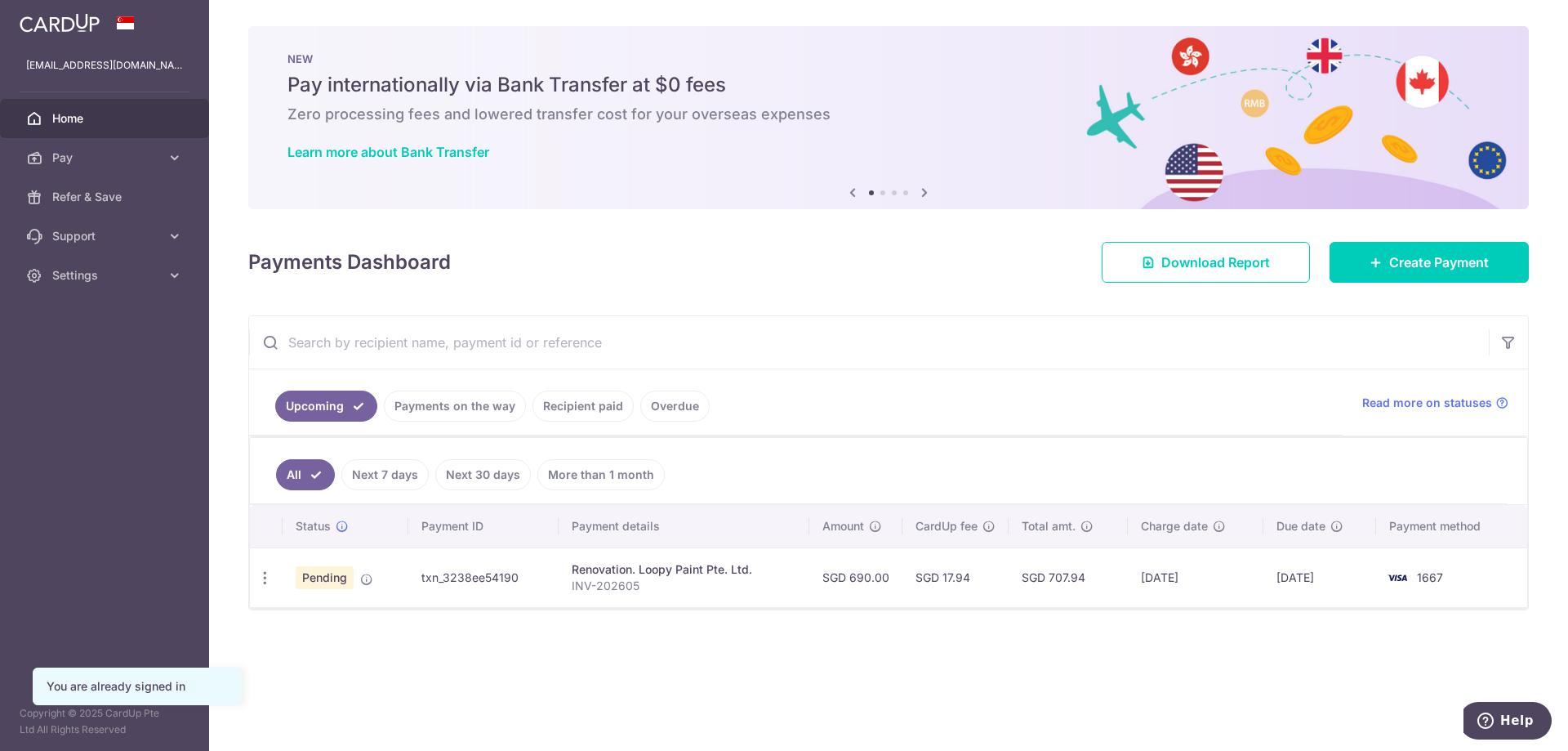
click at [756, 571] on div "Renovation. Loopy Paint Pte. Ltd." at bounding box center [683, 570] width 225 height 17
click at [1133, 569] on td "[DATE]" at bounding box center [1195, 577] width 135 height 59
click at [1298, 570] on td "[DATE]" at bounding box center [1320, 577] width 114 height 59
click at [1385, 572] on td "1667" at bounding box center [1450, 577] width 151 height 59
click at [404, 623] on div "× Pause Schedule Pause all future payments in this series Pause just this one p…" at bounding box center [889, 375] width 1359 height 751
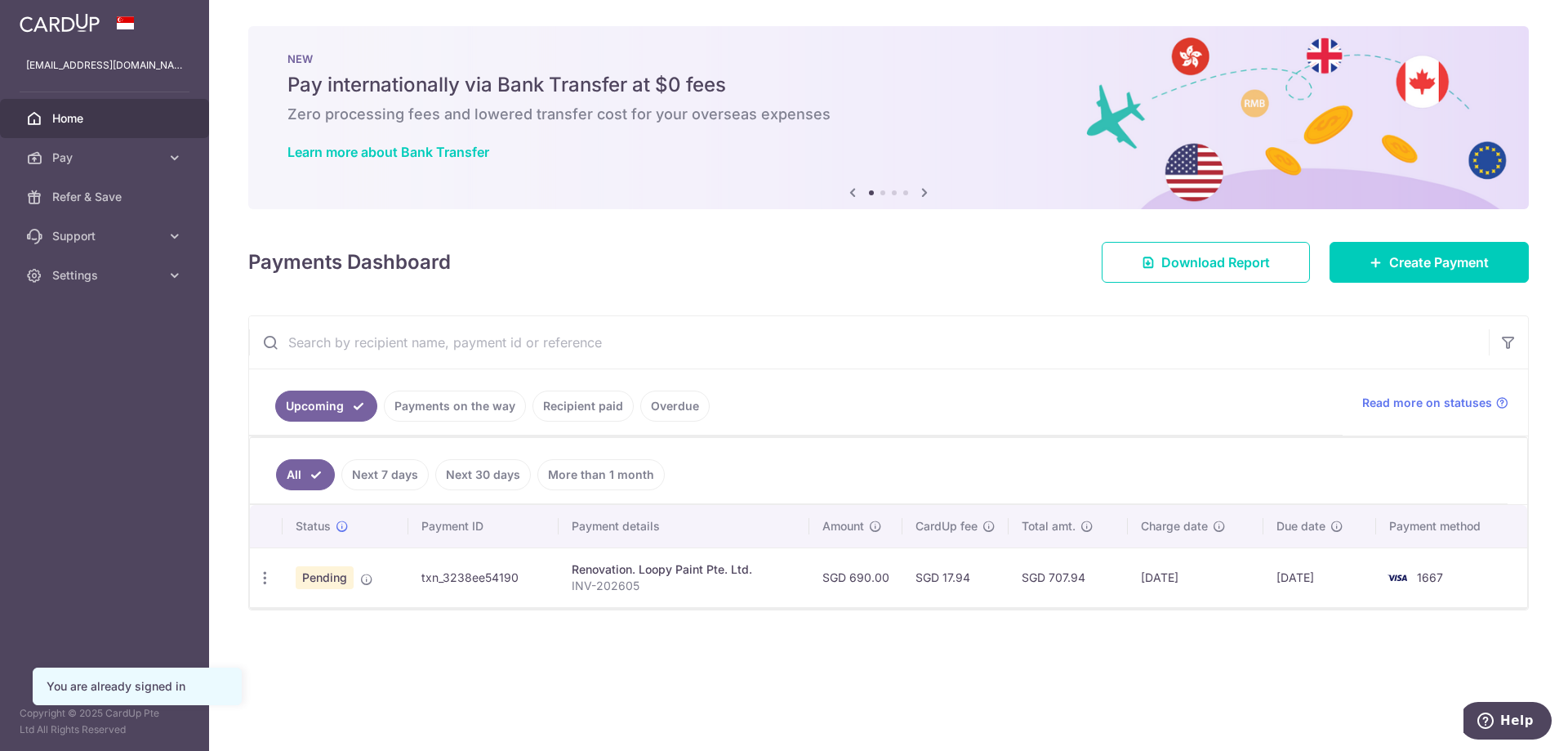
click at [442, 571] on td "txn_3238ee54190" at bounding box center [483, 577] width 150 height 59
click at [454, 574] on td "txn_3238ee54190" at bounding box center [483, 577] width 150 height 59
click at [463, 640] on div "× Pause Schedule Pause all future payments in this series Pause just this one p…" at bounding box center [889, 375] width 1359 height 751
click at [627, 578] on p "INV-202605" at bounding box center [683, 586] width 225 height 17
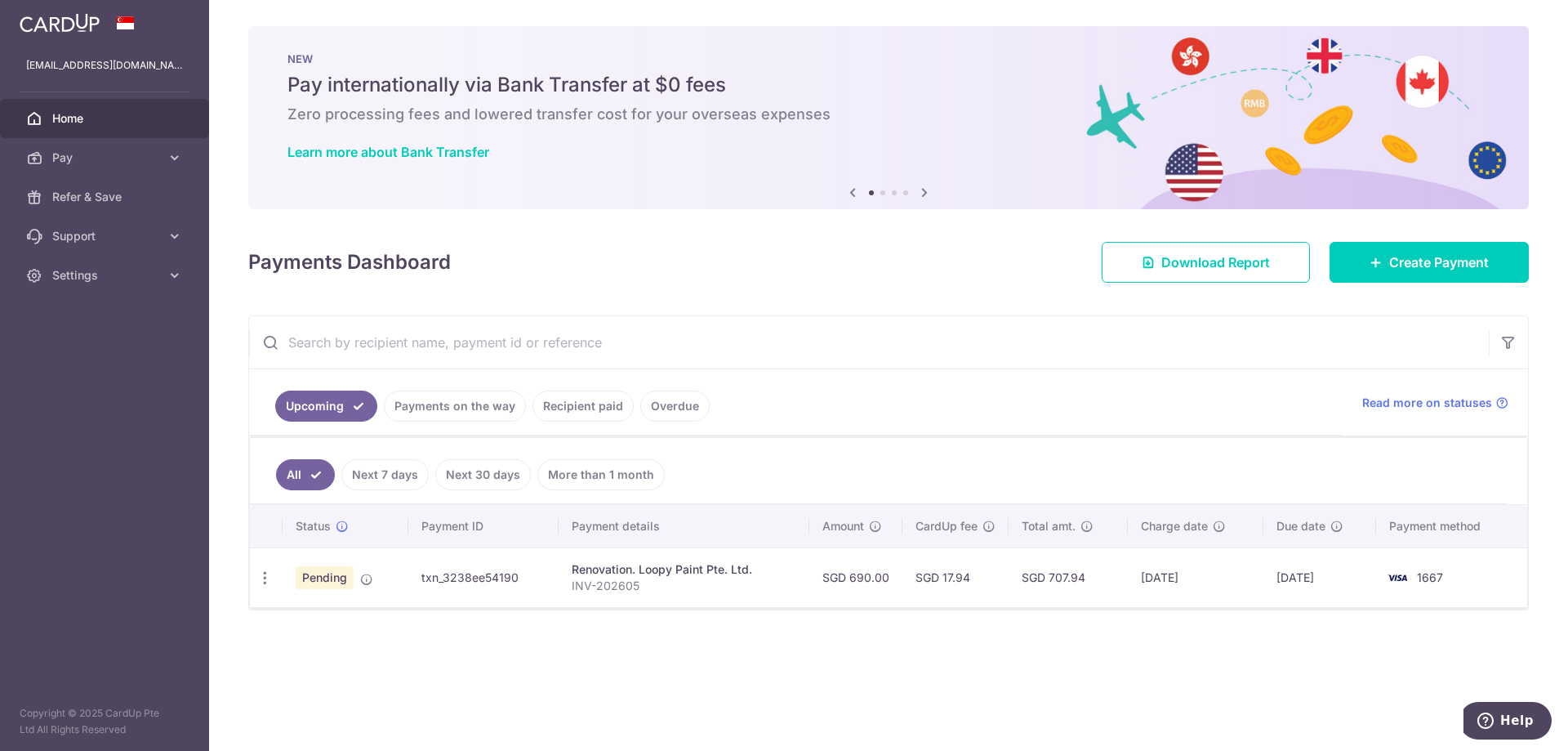
drag, startPoint x: 598, startPoint y: 661, endPoint x: 582, endPoint y: 667, distance: 17.1
click at [582, 667] on div "× Pause Schedule Pause all future payments in this series Pause just this one p…" at bounding box center [889, 375] width 1359 height 751
drag, startPoint x: 651, startPoint y: 651, endPoint x: 628, endPoint y: 661, distance: 25.1
click at [628, 661] on div "× Pause Schedule Pause all future payments in this series Pause just this one p…" at bounding box center [889, 375] width 1359 height 751
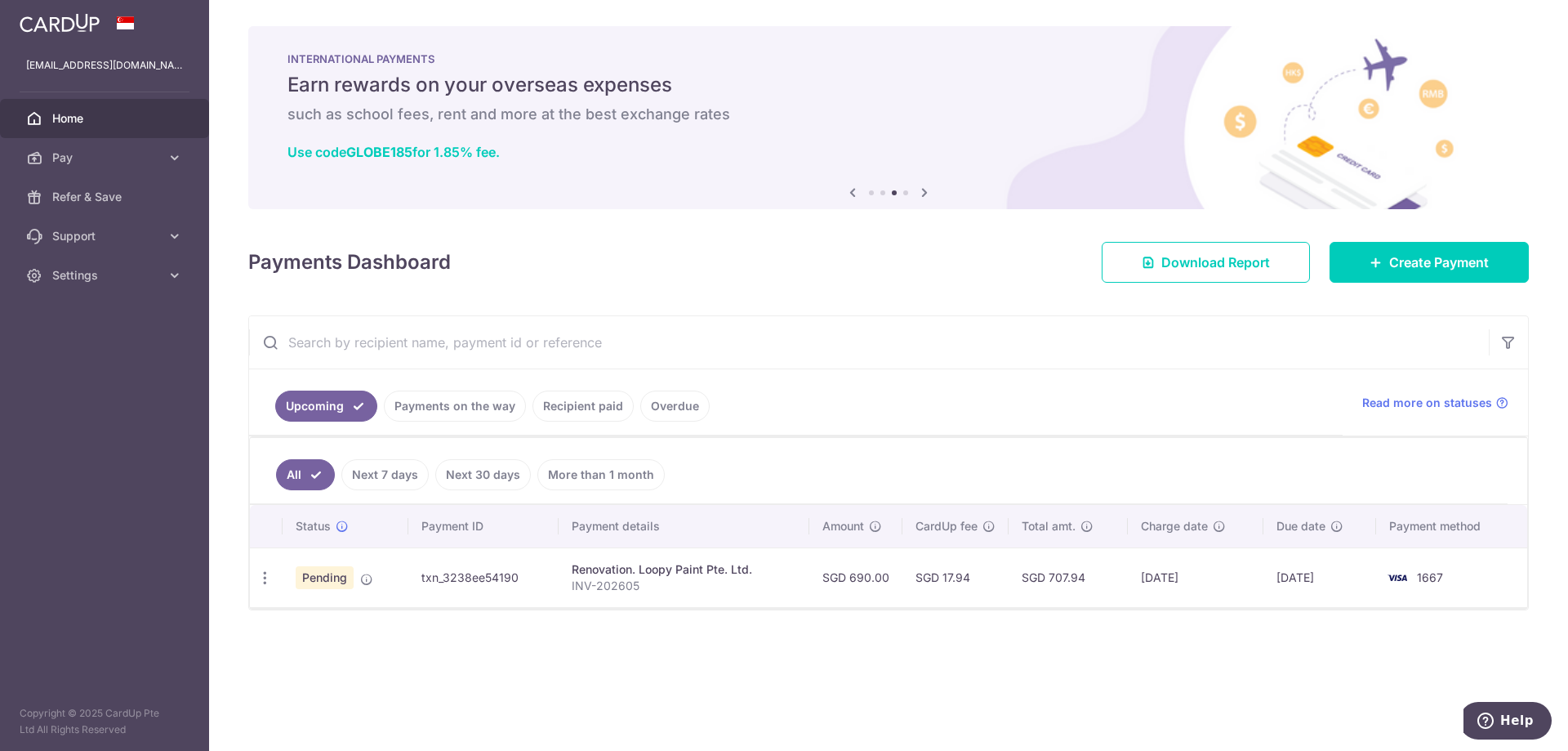
click at [712, 645] on div "× Pause Schedule Pause all future payments in this series Pause just this one p…" at bounding box center [889, 375] width 1359 height 751
drag, startPoint x: 695, startPoint y: 647, endPoint x: 664, endPoint y: 659, distance: 33.2
click at [664, 659] on div "× Pause Schedule Pause all future payments in this series Pause just this one p…" at bounding box center [889, 375] width 1359 height 751
click at [640, 673] on div "× Pause Schedule Pause all future payments in this series Pause just this one p…" at bounding box center [889, 375] width 1359 height 751
click at [875, 578] on td "SGD 690.00" at bounding box center [855, 577] width 93 height 59
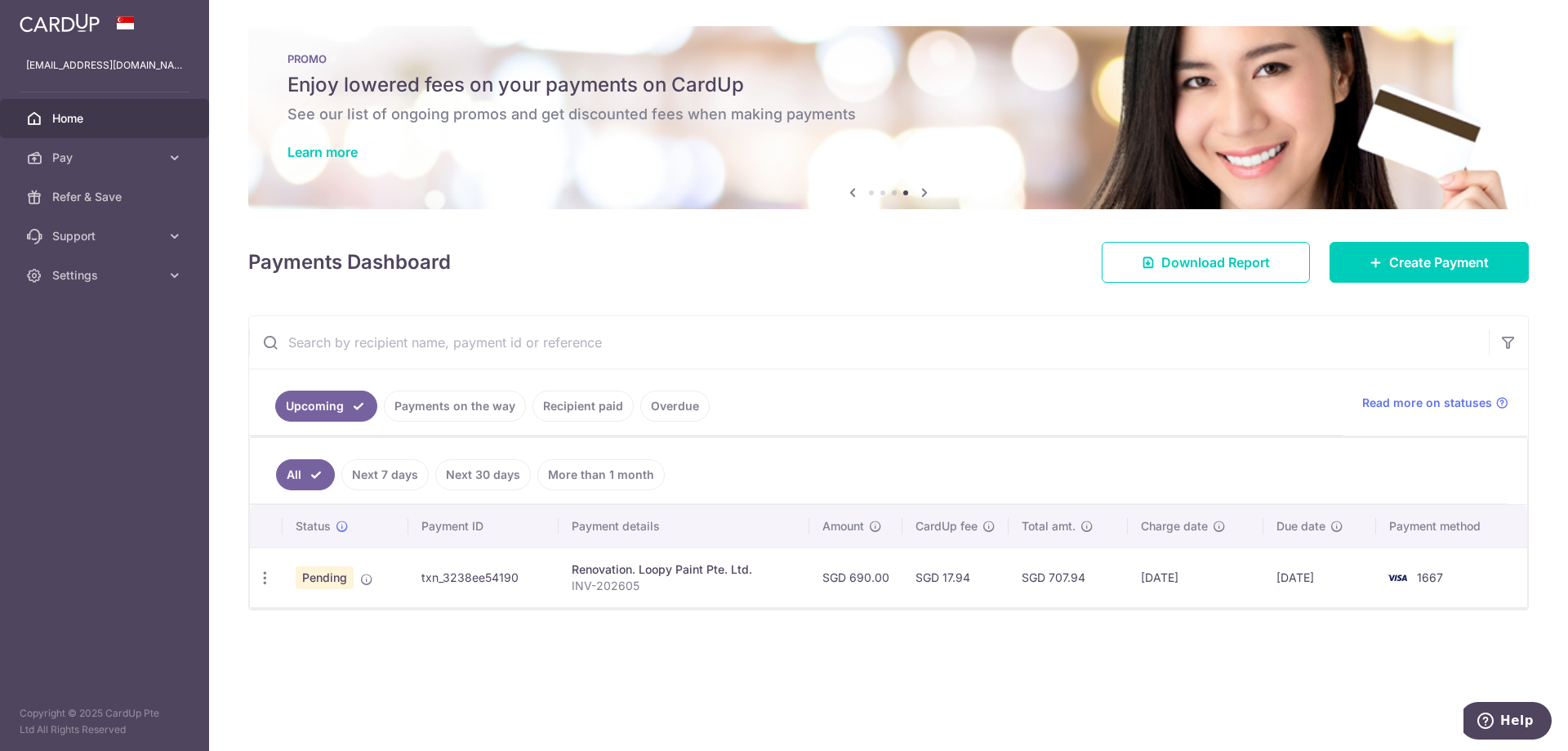
click at [508, 584] on td "txn_3238ee54190" at bounding box center [483, 577] width 150 height 59
click at [483, 575] on td "txn_3238ee54190" at bounding box center [483, 577] width 150 height 59
click at [628, 578] on p "INV-202605" at bounding box center [683, 586] width 225 height 17
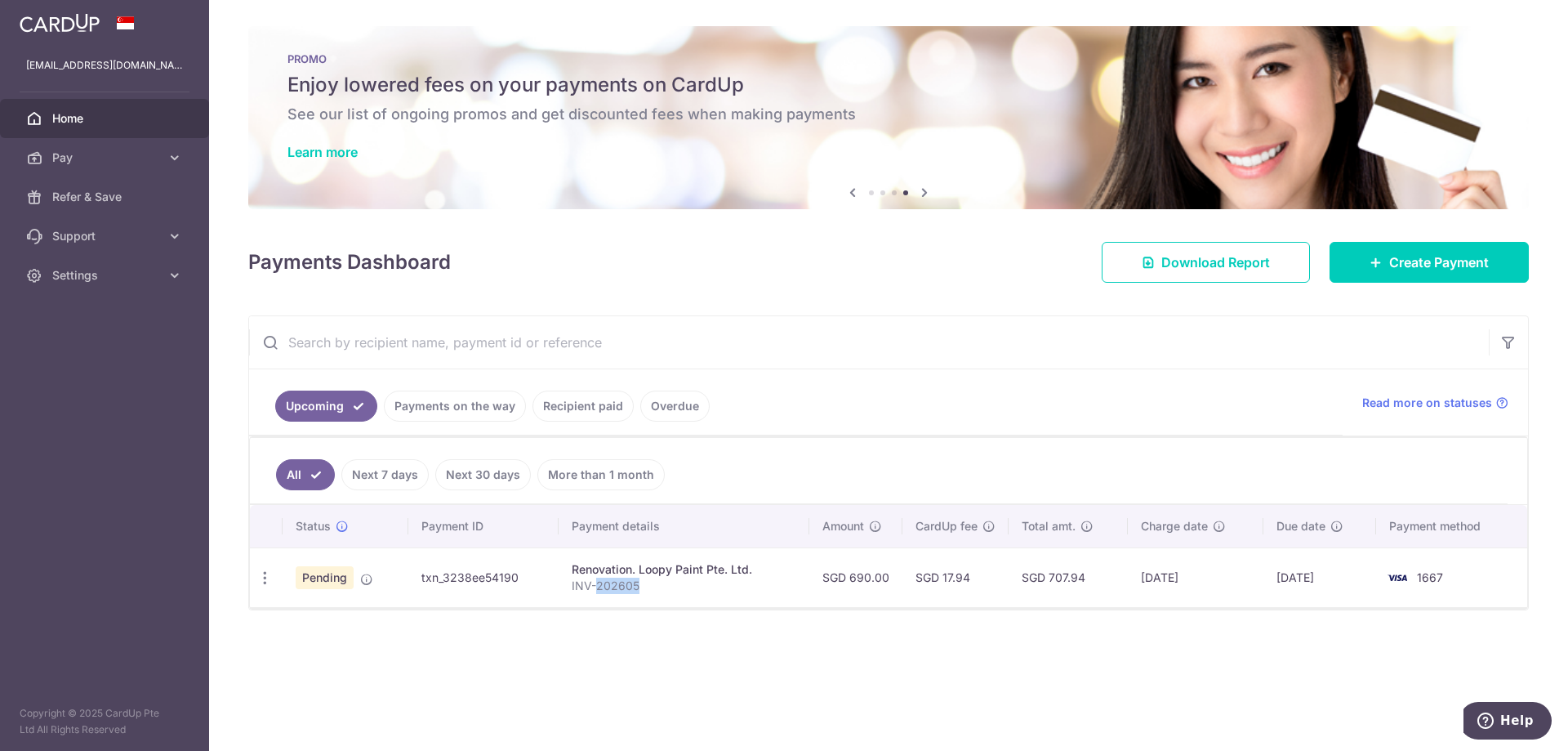
click at [628, 578] on p "INV-202605" at bounding box center [683, 586] width 225 height 17
click at [630, 570] on div "Renovation. Loopy Paint Pte. Ltd." at bounding box center [683, 570] width 225 height 17
click at [628, 586] on p "INV-202605" at bounding box center [683, 586] width 225 height 17
click at [98, 154] on span "Pay" at bounding box center [106, 157] width 107 height 17
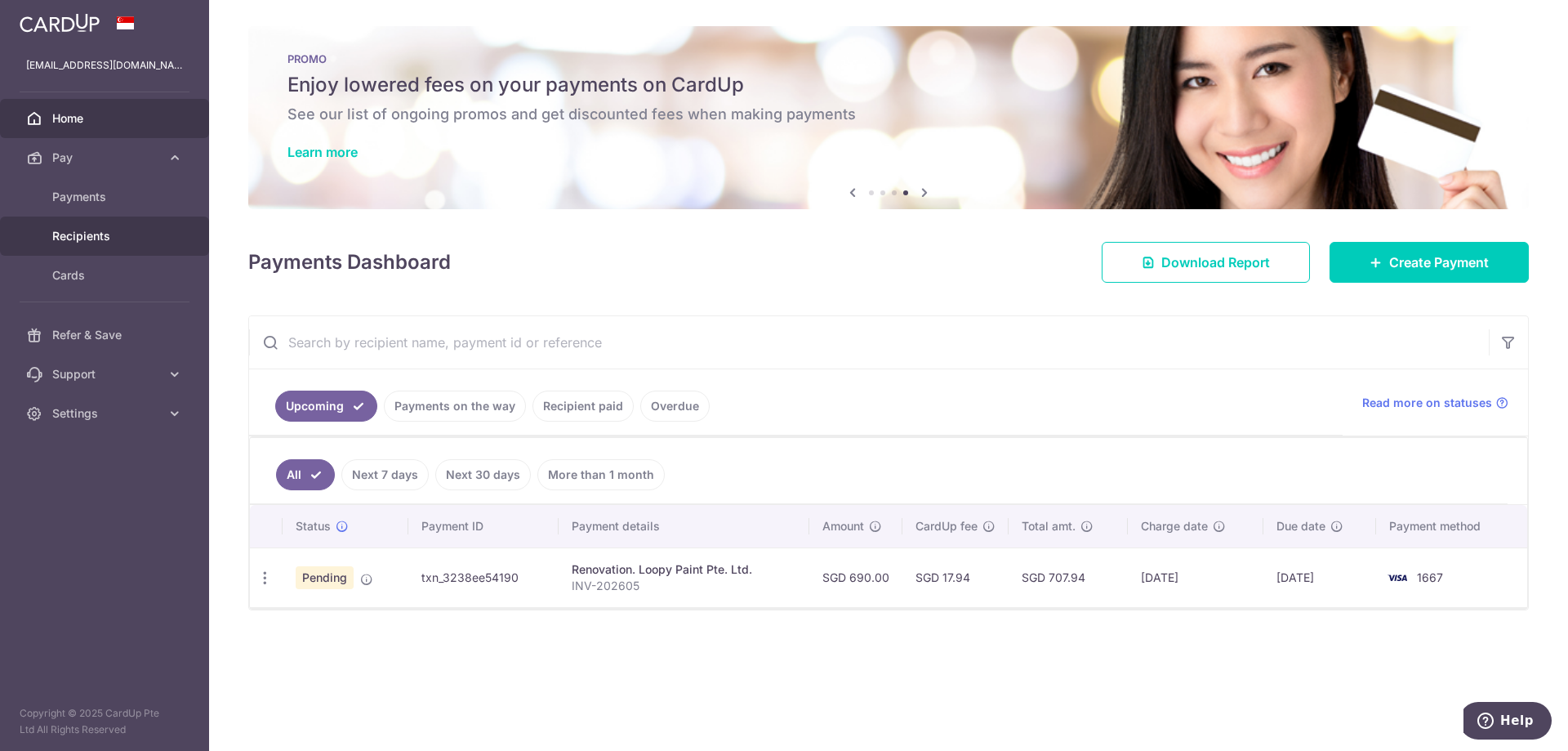
click at [116, 229] on span "Recipients" at bounding box center [106, 236] width 107 height 17
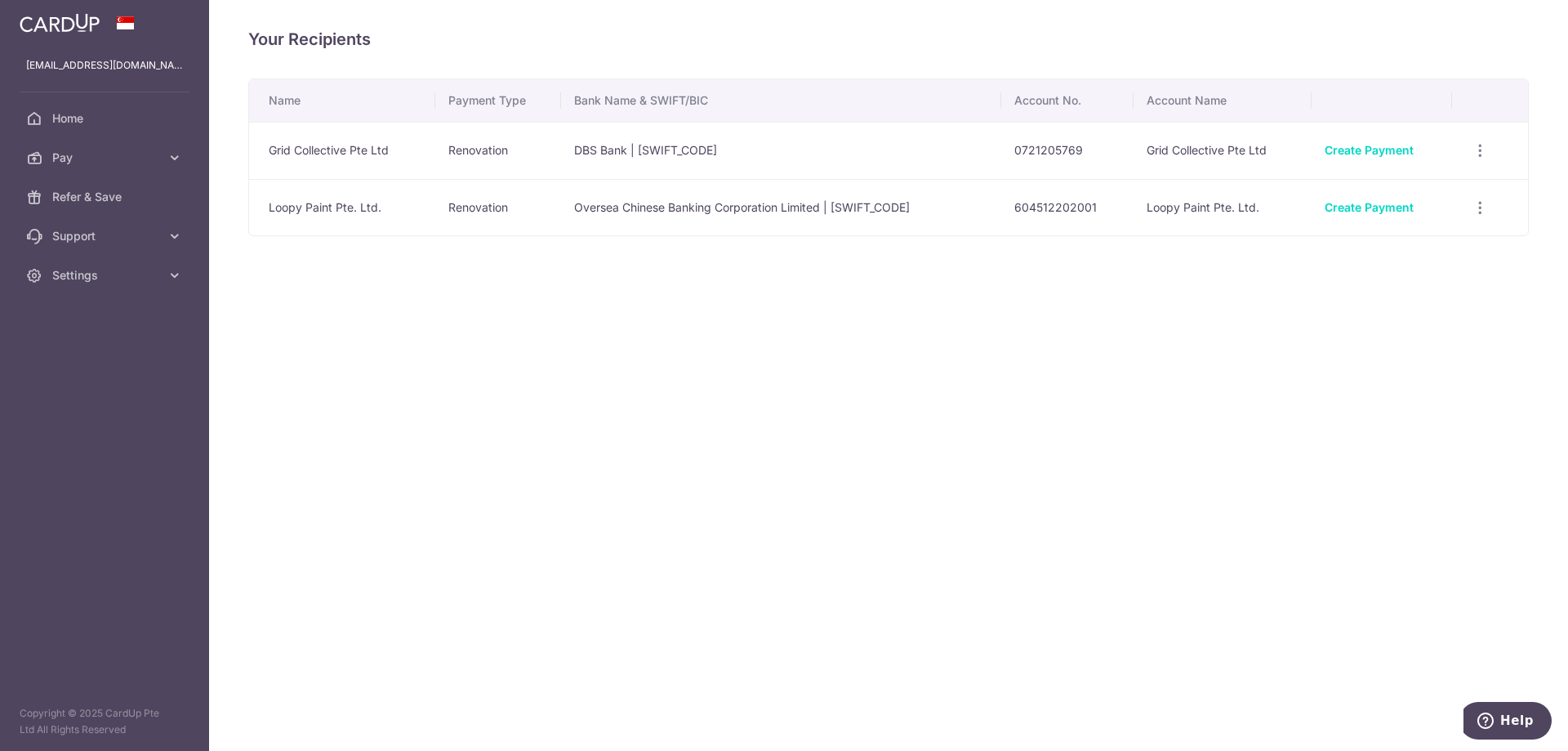
click at [1214, 265] on div "Your Recipients Name Payment Type Bank Name & SWIFT/BIC Account No. Account Nam…" at bounding box center [889, 375] width 1359 height 751
drag, startPoint x: 1091, startPoint y: 215, endPoint x: 1036, endPoint y: 207, distance: 55.6
click at [1036, 207] on td "604512202001" at bounding box center [1066, 207] width 132 height 57
click at [1054, 274] on div "Your Recipients Name Payment Type Bank Name & SWIFT/BIC Account No. Account Nam…" at bounding box center [889, 375] width 1359 height 751
drag, startPoint x: 1050, startPoint y: 208, endPoint x: 1106, endPoint y: 209, distance: 56.0
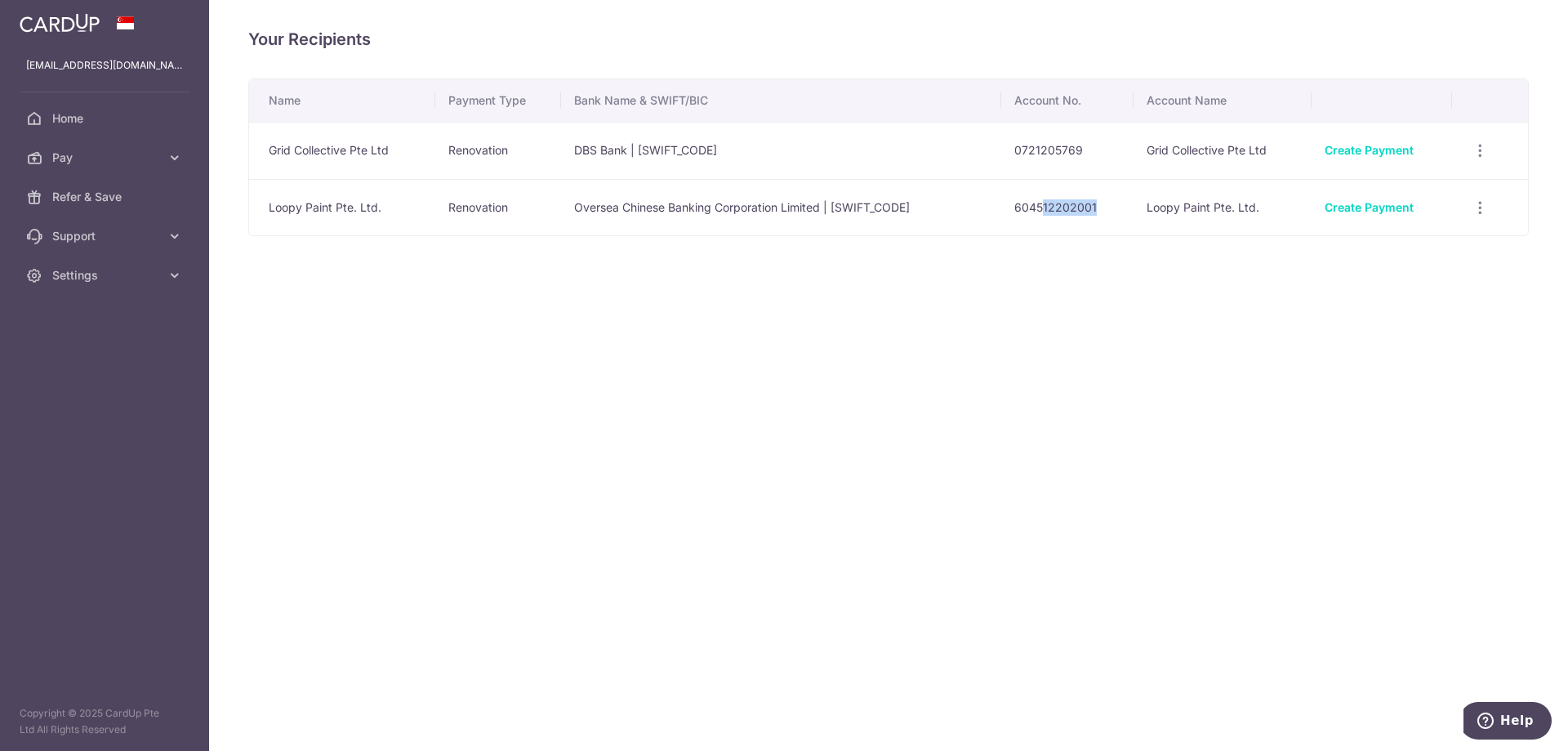
click at [1106, 209] on td "604512202001" at bounding box center [1066, 207] width 132 height 57
click at [1104, 209] on td "604512202001" at bounding box center [1066, 207] width 132 height 57
drag, startPoint x: 903, startPoint y: 199, endPoint x: 560, endPoint y: 209, distance: 343.1
click at [561, 209] on td "Oversea Chinese Banking Corporation Limited | [SWIFT_CODE]" at bounding box center [780, 207] width 440 height 57
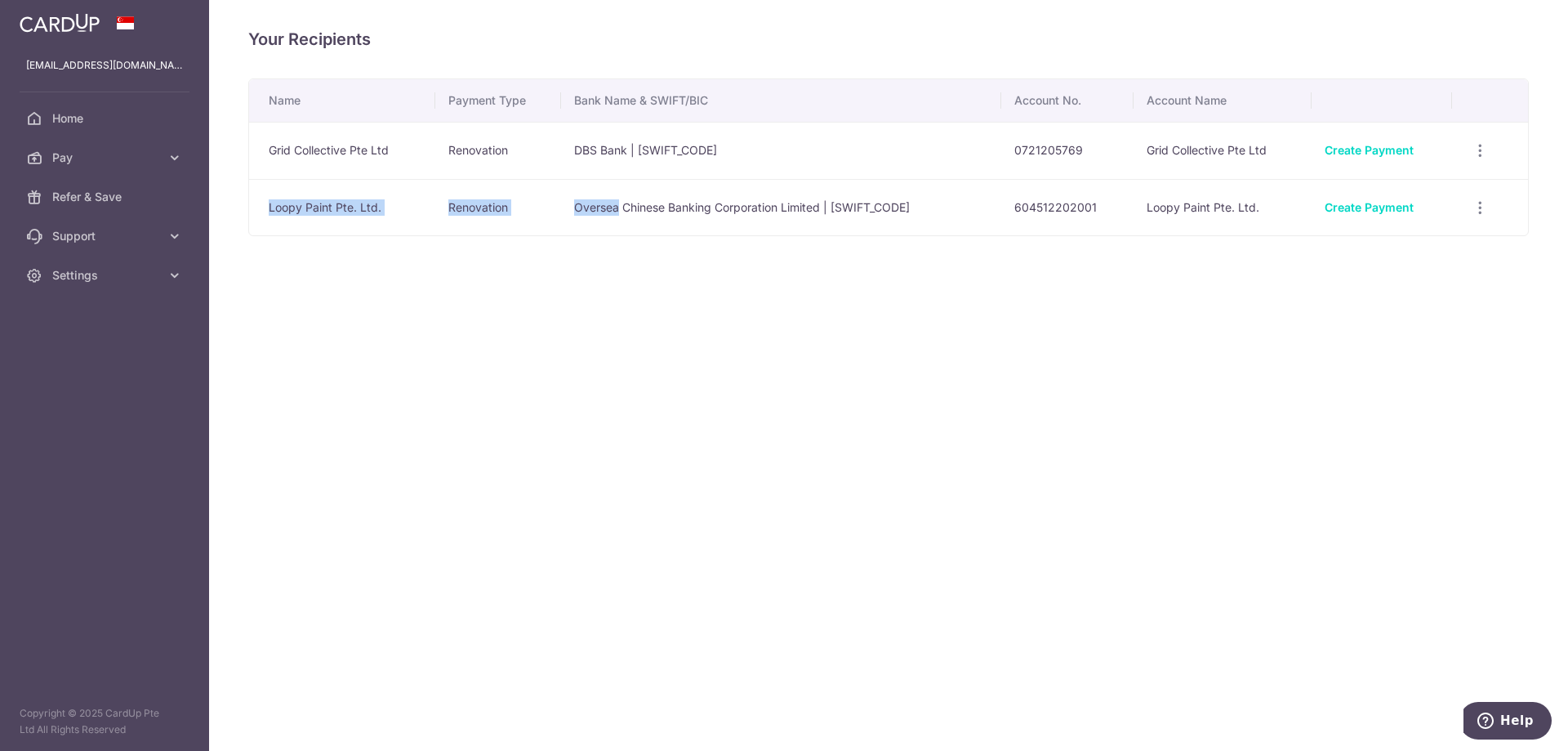
drag, startPoint x: 560, startPoint y: 209, endPoint x: 259, endPoint y: 207, distance: 301.0
click at [259, 207] on tr "Loopy Paint Pte. Ltd. Renovation Oversea Chinese Banking Corporation Limited | …" at bounding box center [888, 207] width 1278 height 57
click at [466, 303] on div "Your Recipients Name Payment Type Bank Name & SWIFT/BIC Account No. Account Nam…" at bounding box center [889, 375] width 1359 height 751
